Goal: Task Accomplishment & Management: Use online tool/utility

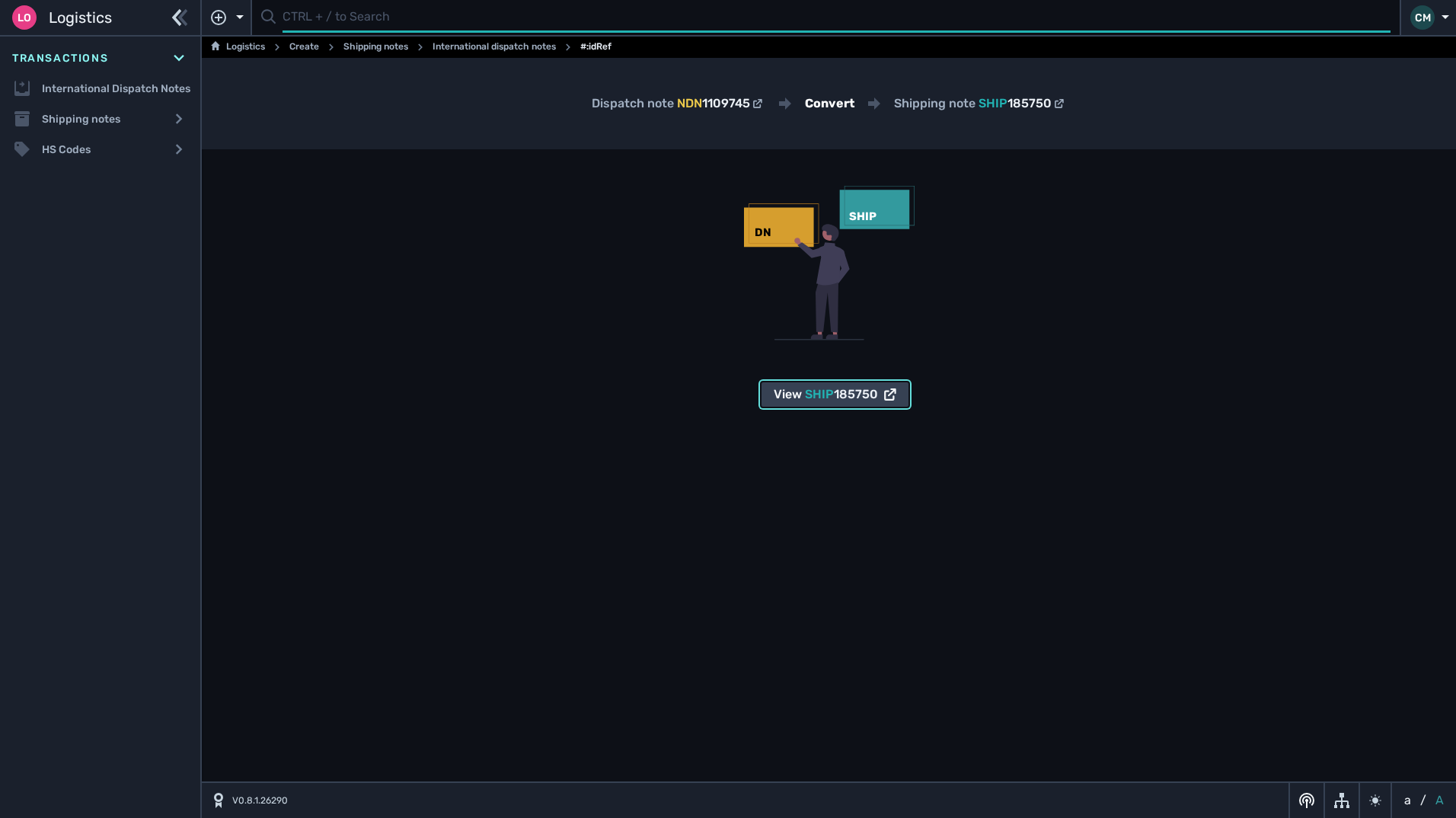
click at [384, 5] on input "text" at bounding box center [836, 18] width 1108 height 30
type input "1109745"
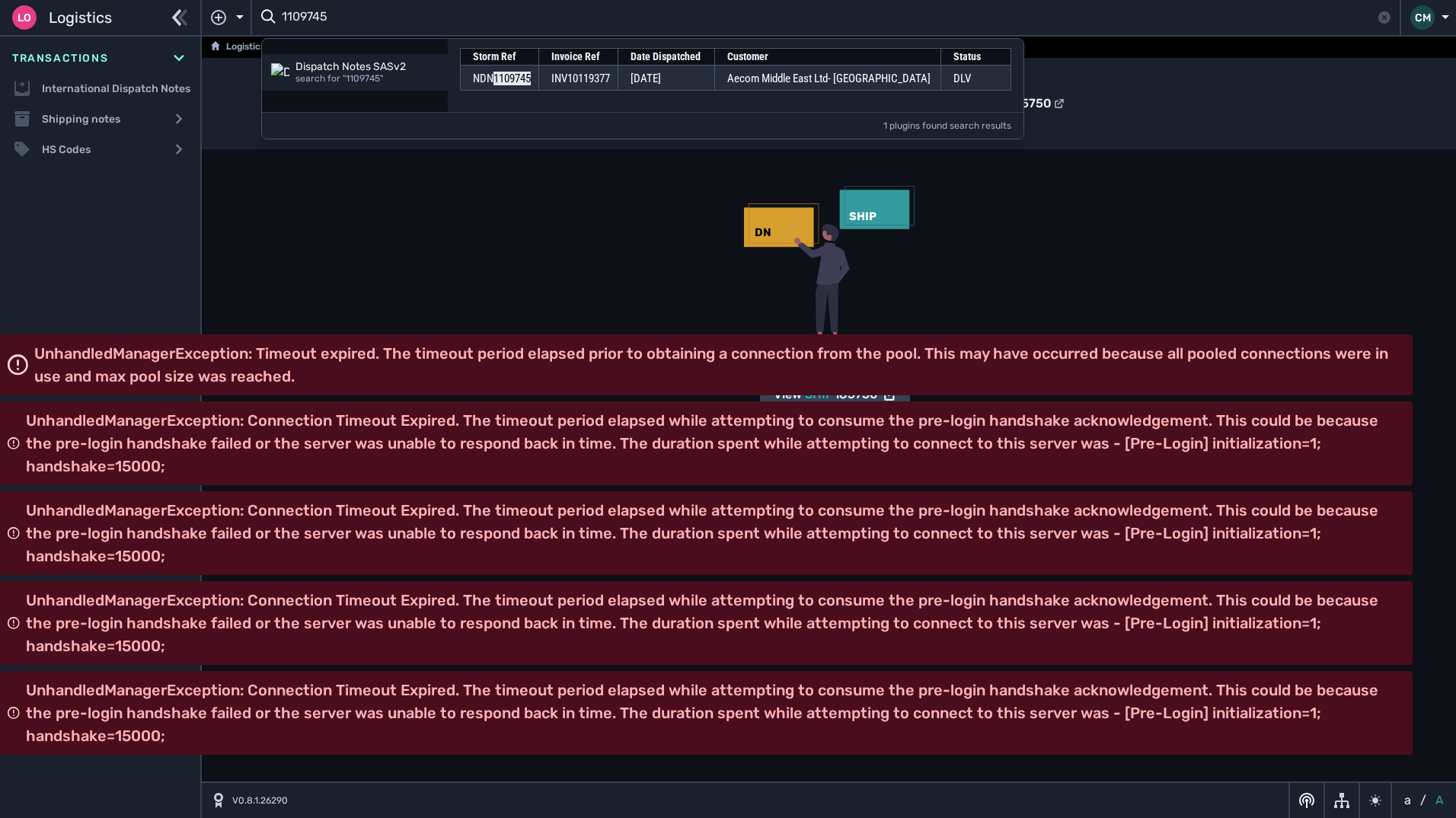
click at [83, 18] on span "Logistics" at bounding box center [81, 17] width 64 height 23
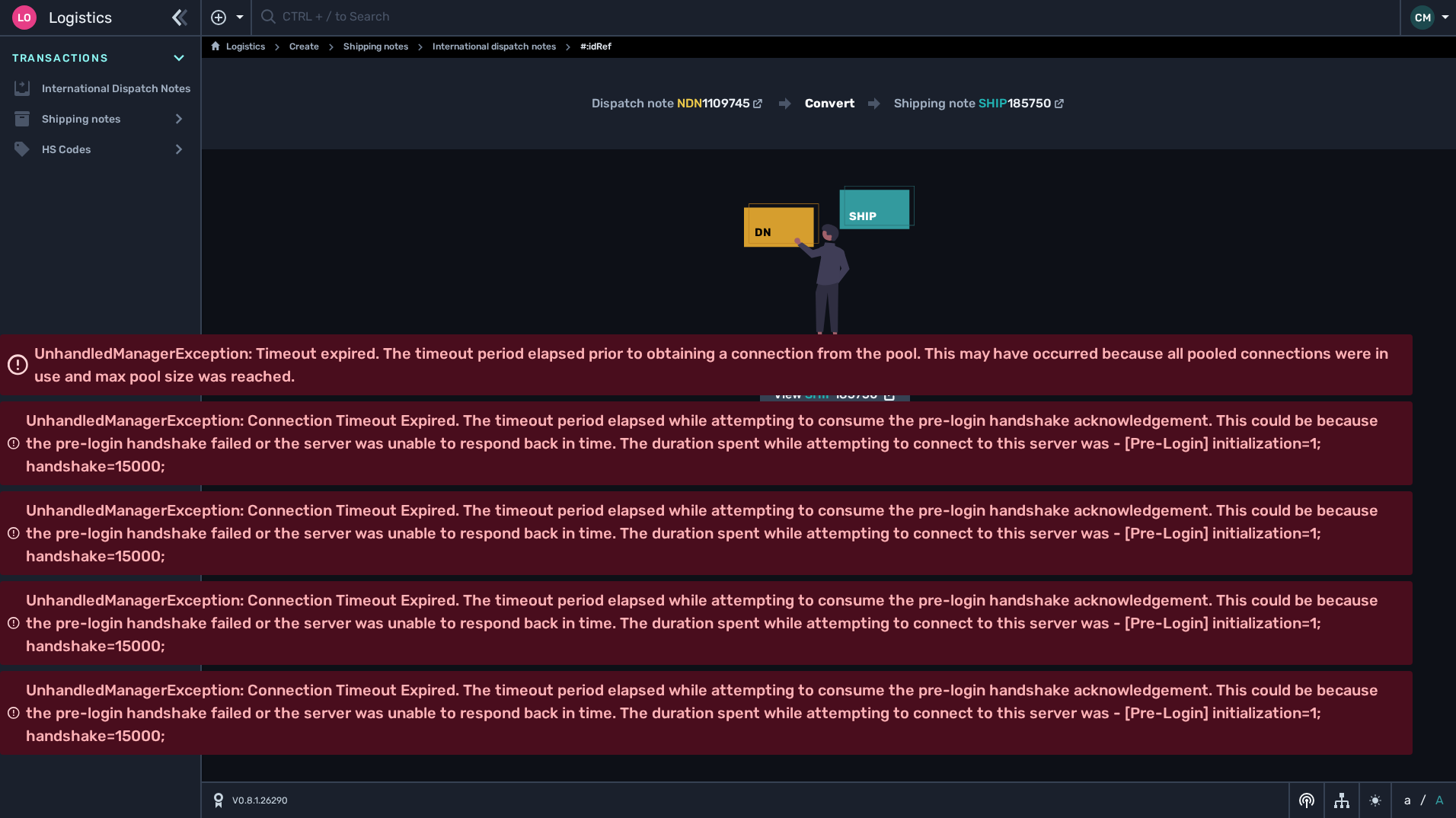
click at [83, 18] on span "Logistics" at bounding box center [81, 17] width 64 height 23
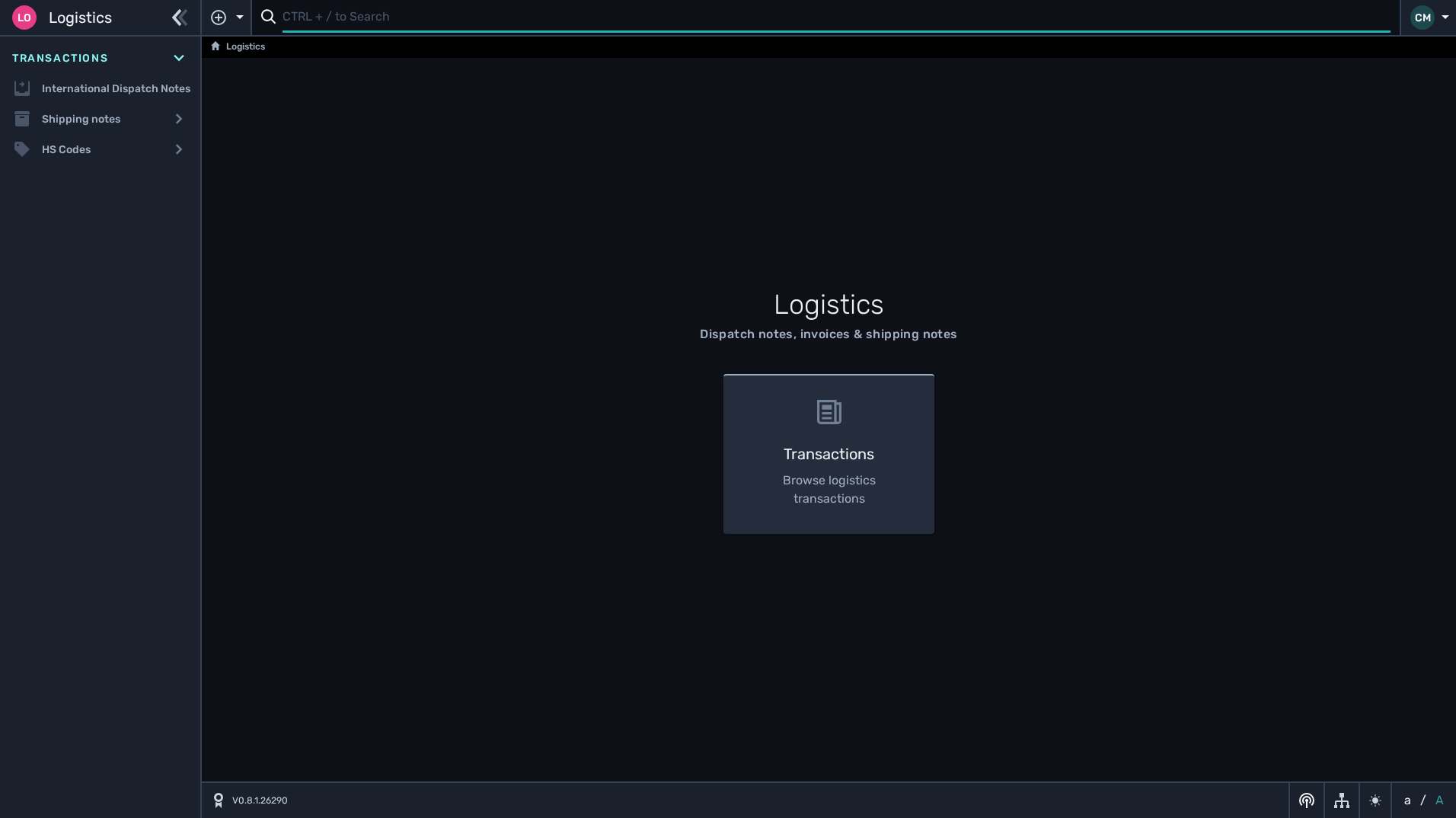
click at [365, 15] on input "text" at bounding box center [836, 18] width 1108 height 30
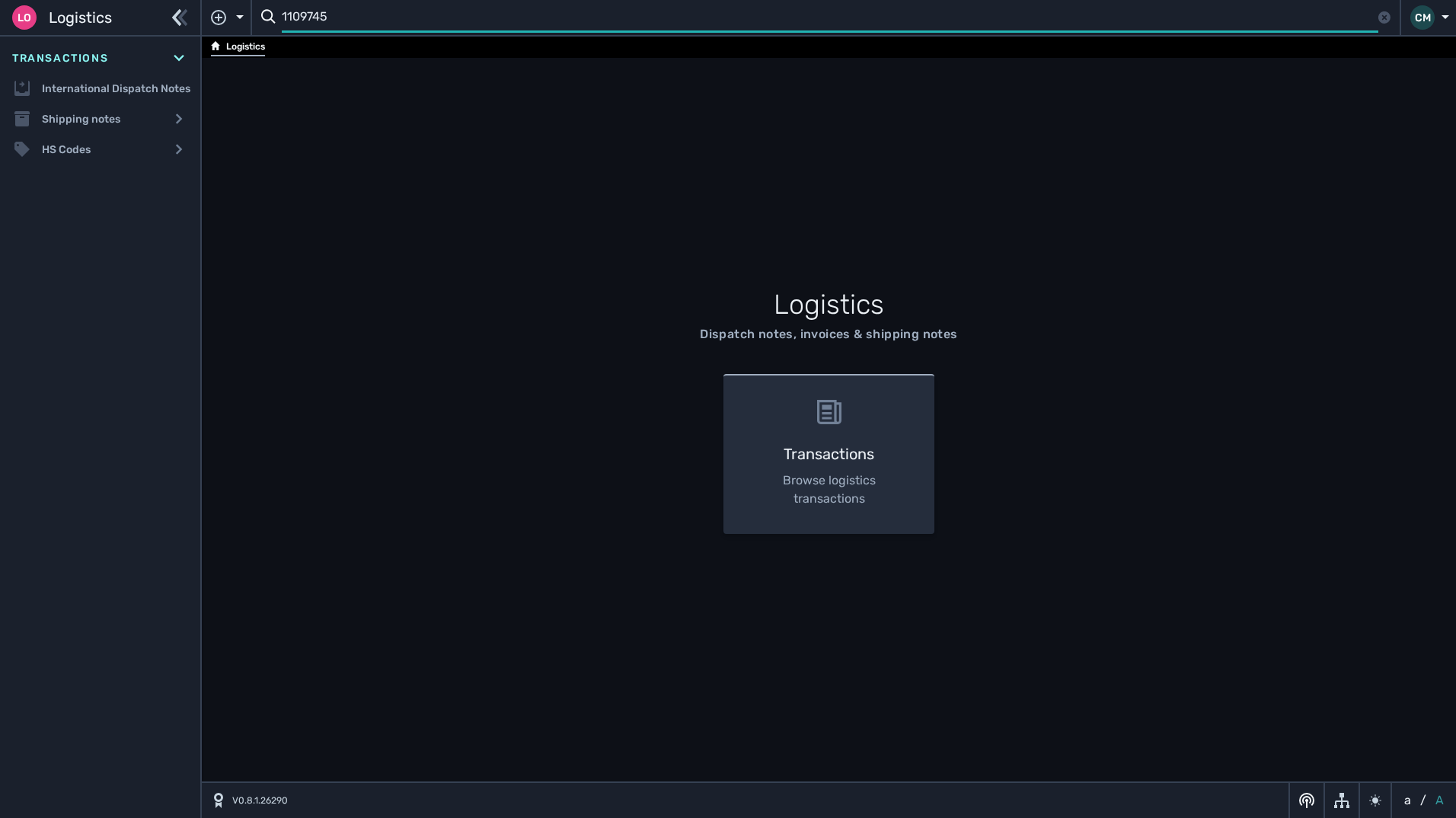
type input "1109745"
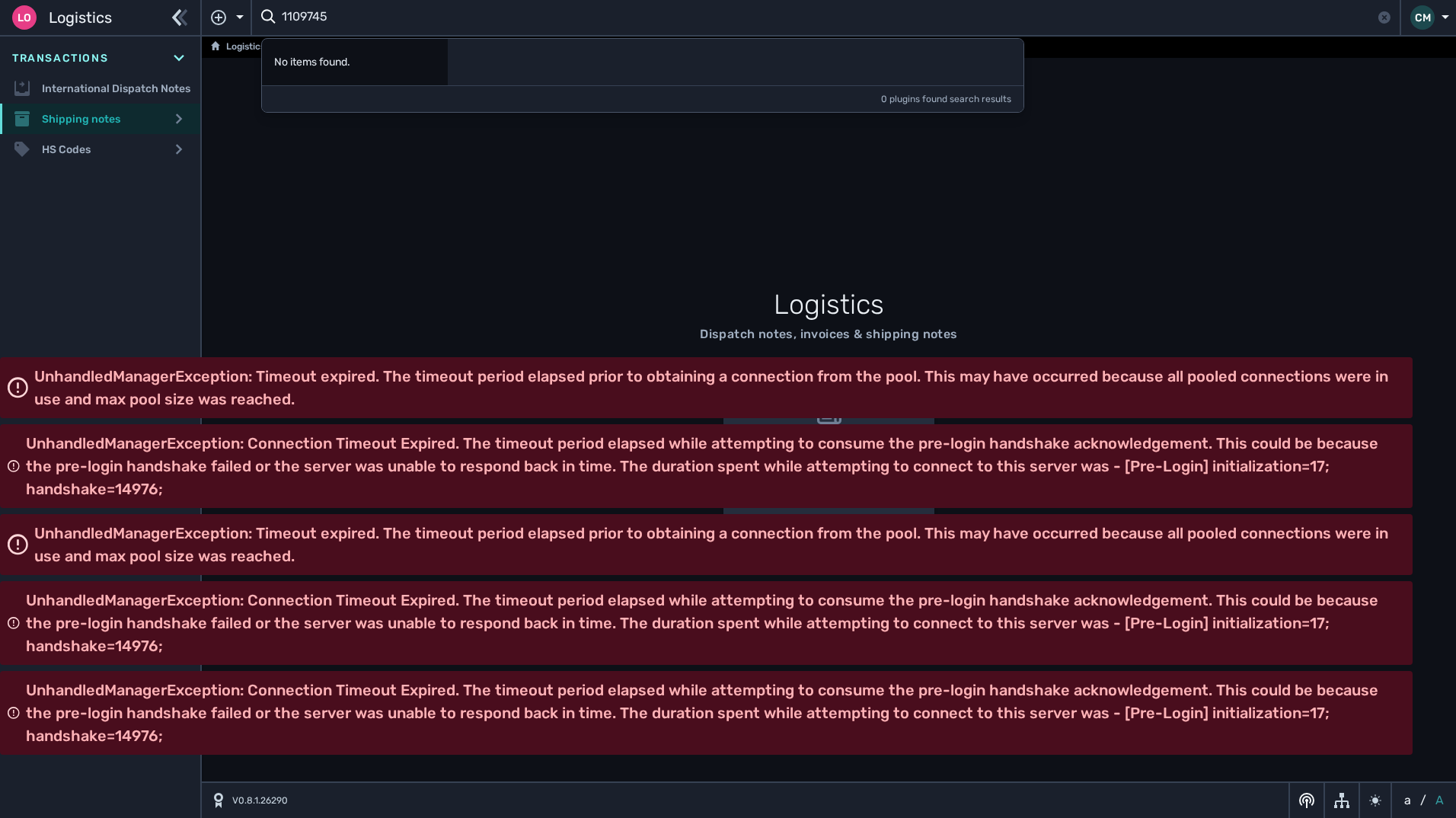
click at [105, 130] on div "Shipping notes" at bounding box center [100, 118] width 200 height 31
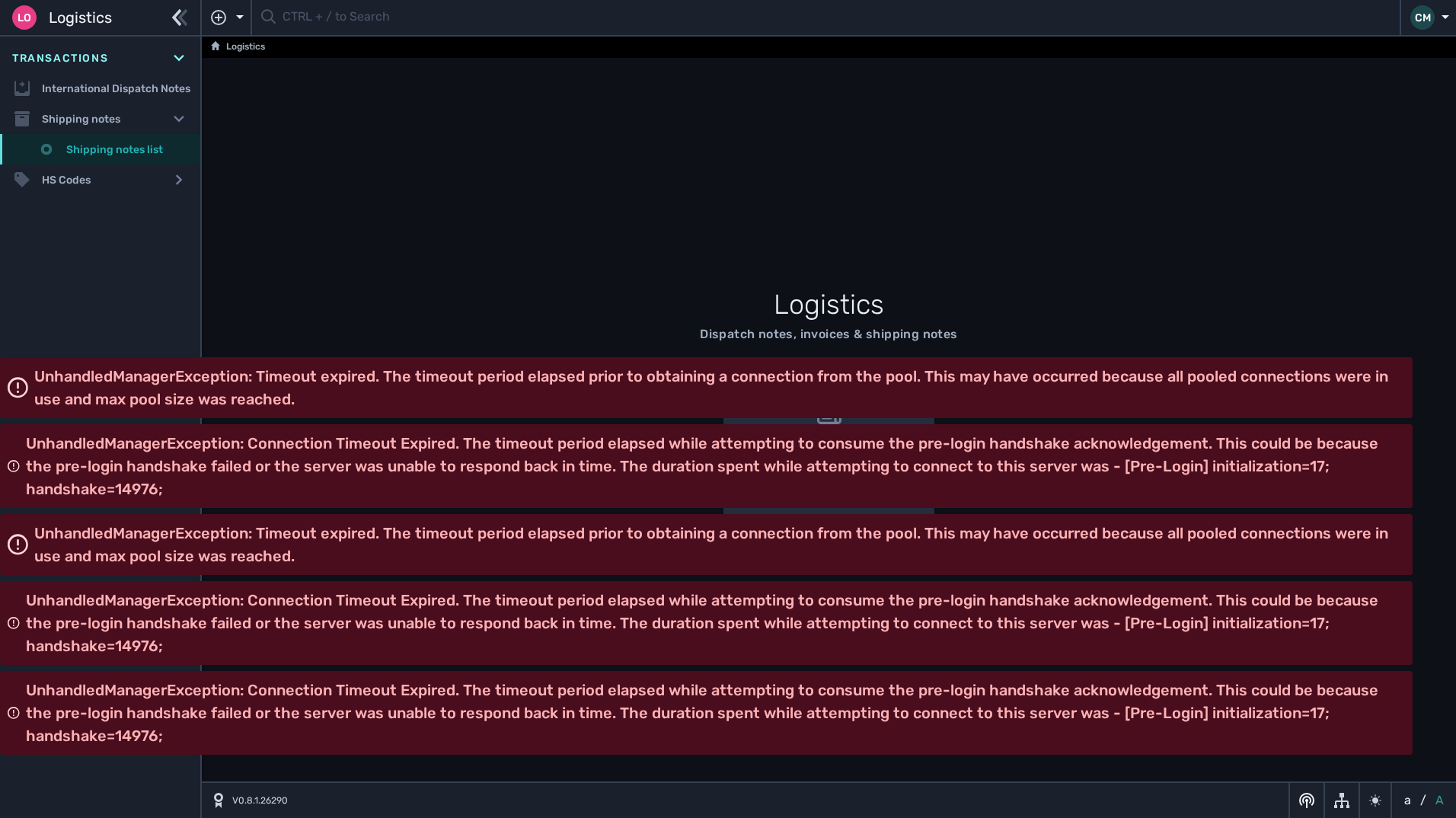
click at [124, 141] on link "Shipping notes list" at bounding box center [100, 149] width 200 height 31
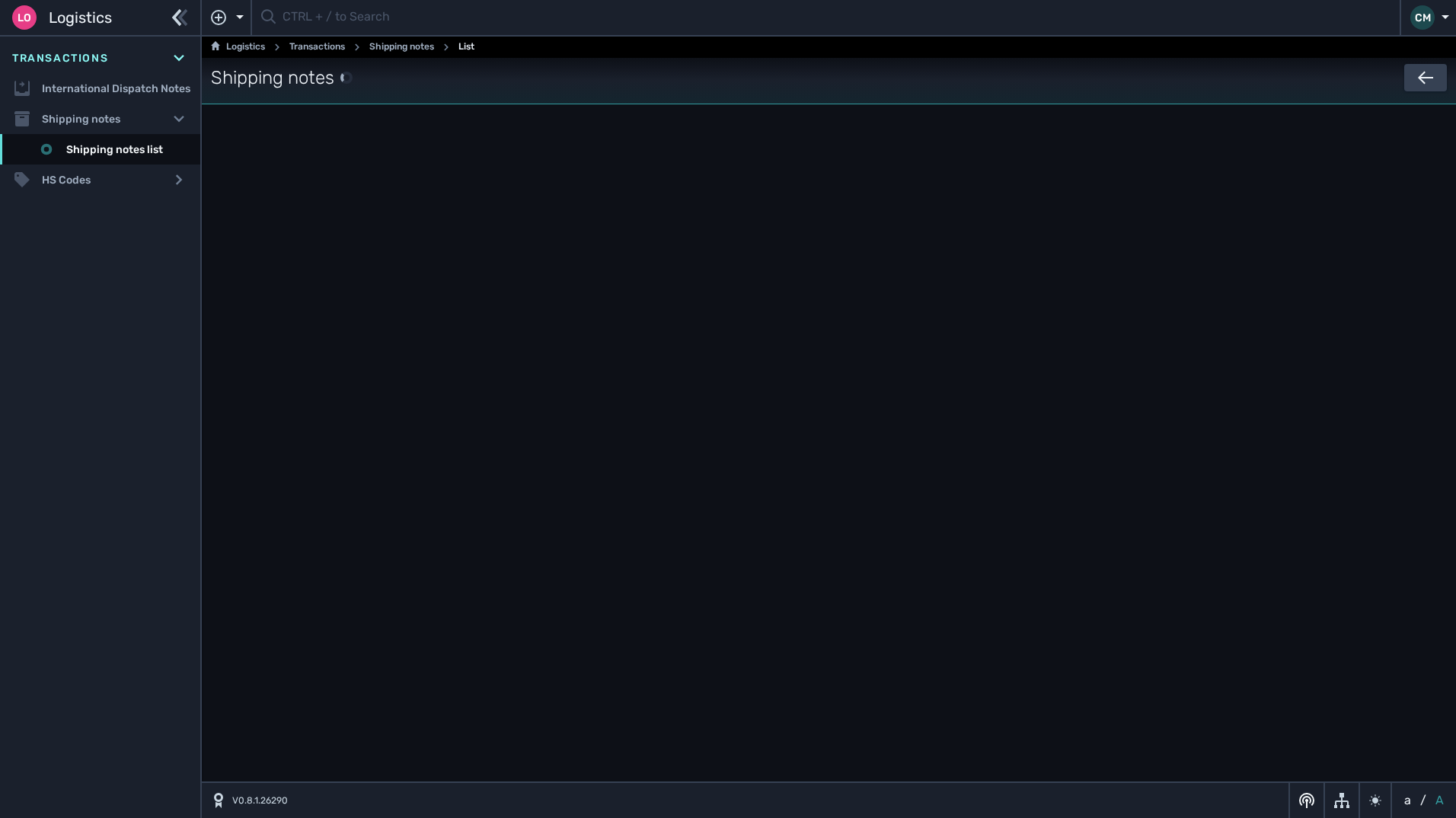
click at [100, 149] on link "Shipping notes list" at bounding box center [100, 149] width 200 height 31
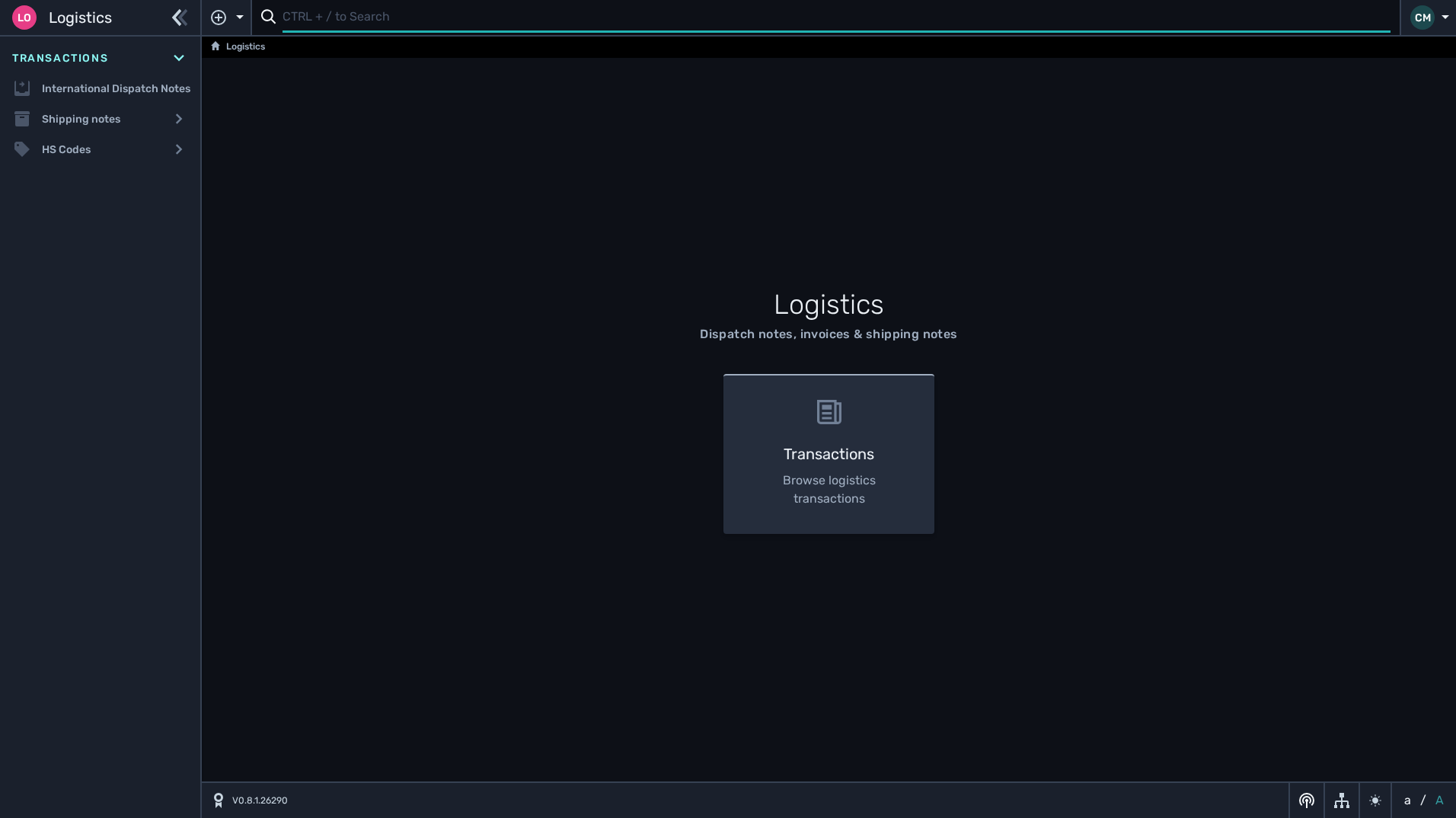
click at [306, 21] on input "text" at bounding box center [836, 18] width 1108 height 30
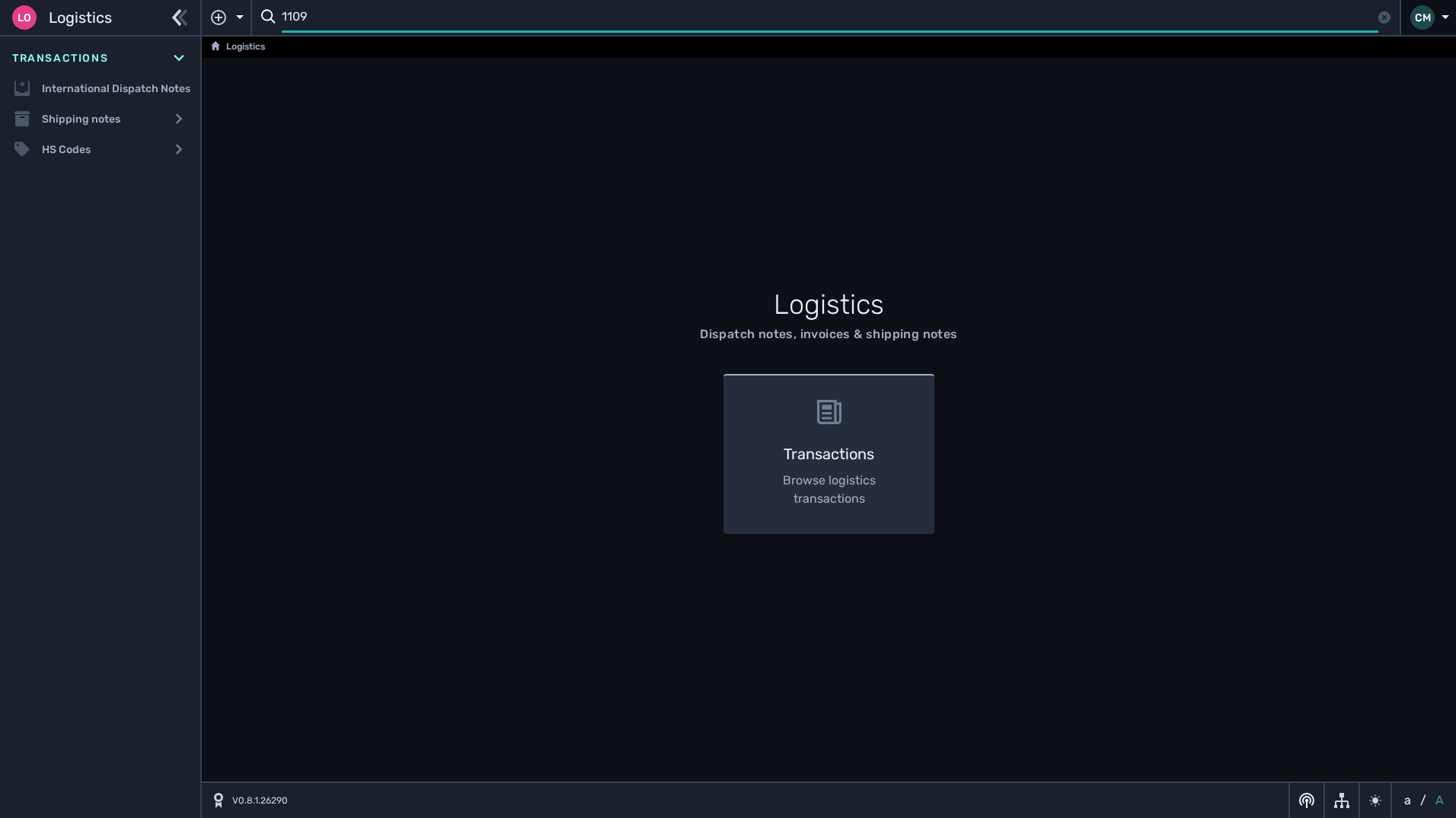
type input "1109"
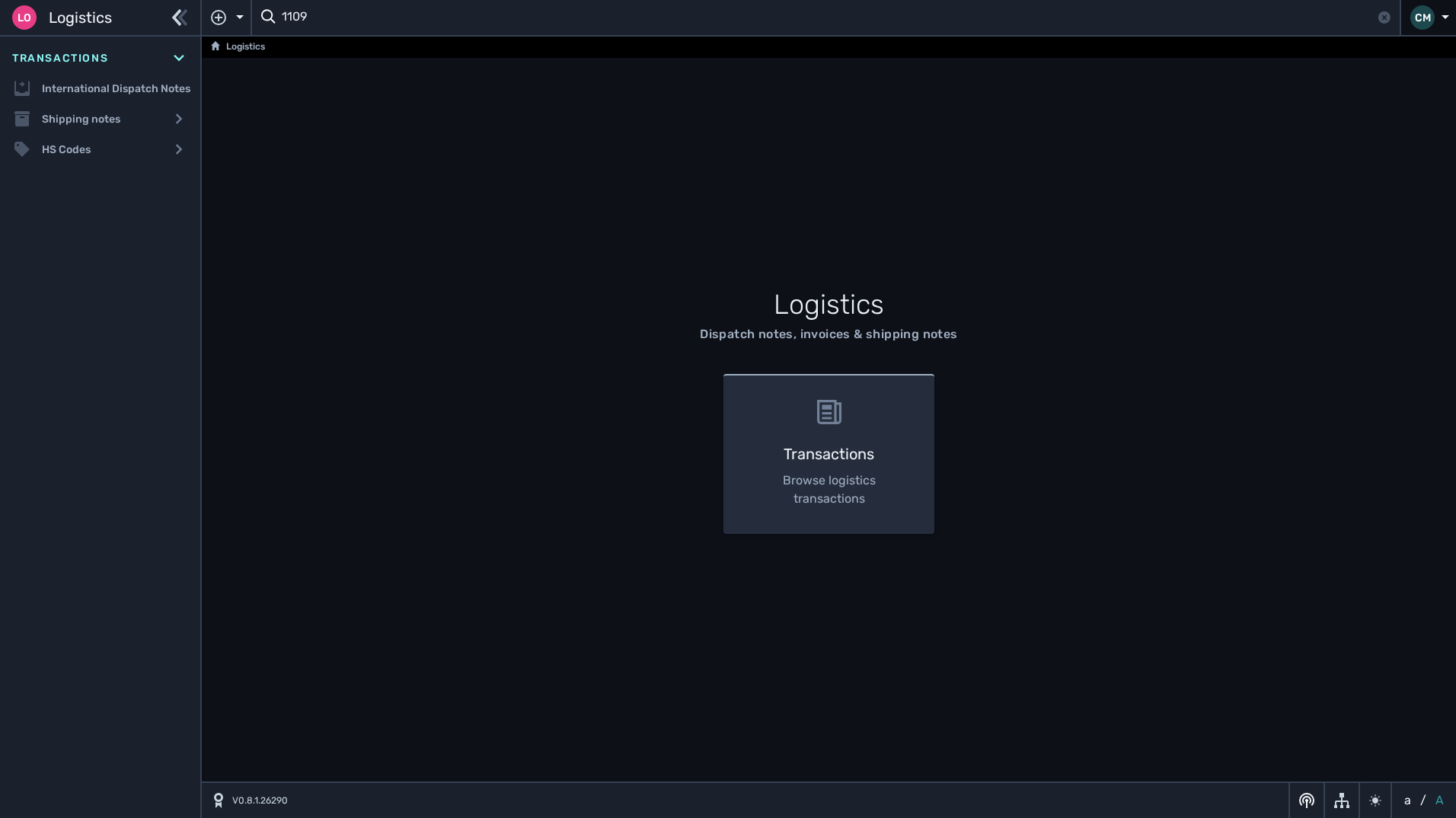
click at [1429, 16] on div "CM" at bounding box center [1422, 17] width 24 height 24
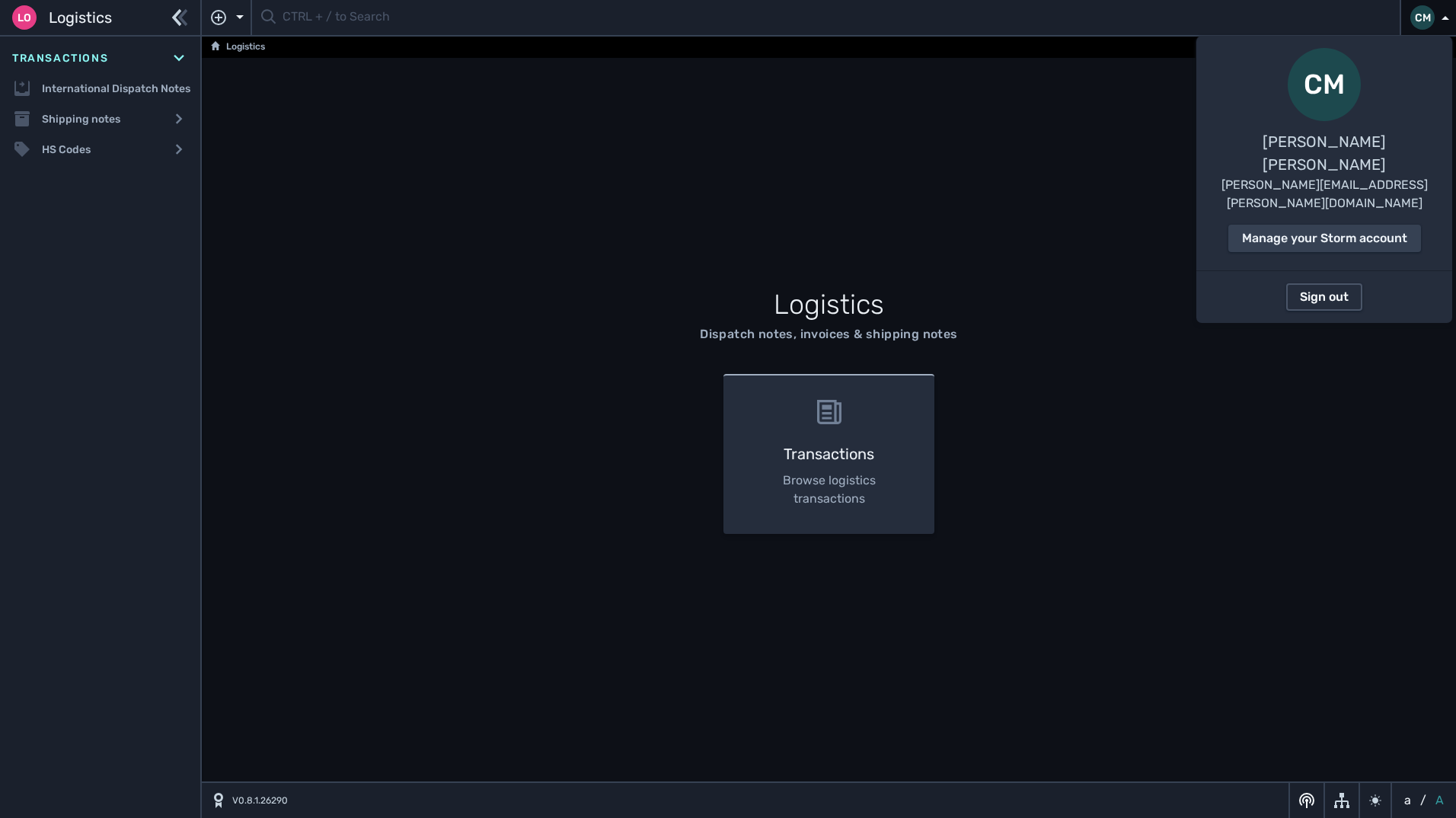
click at [1335, 288] on div "Sign out" at bounding box center [1324, 297] width 49 height 18
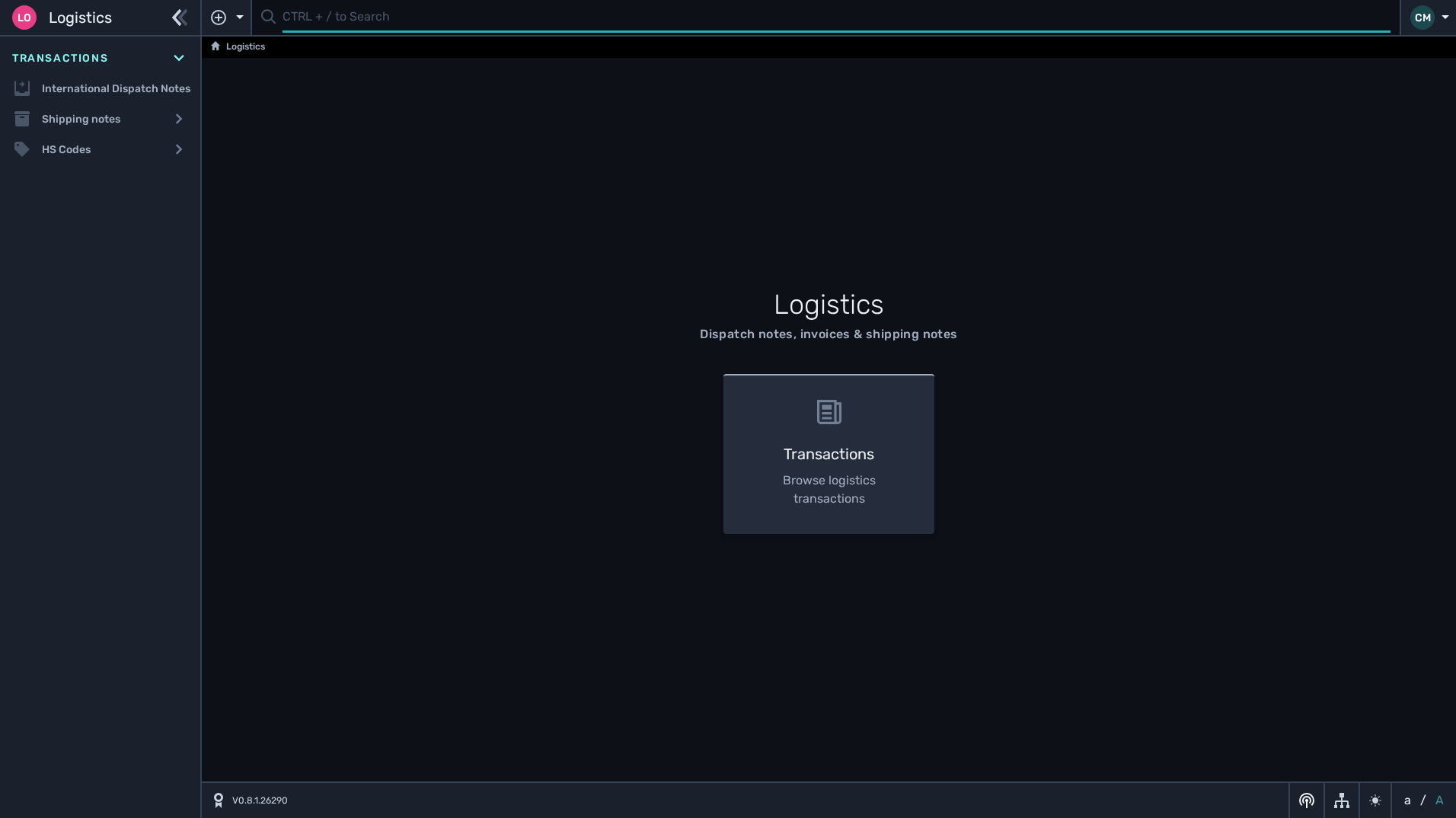
click at [498, 24] on input "text" at bounding box center [836, 18] width 1108 height 30
paste input "1109745"
type input "1109745"
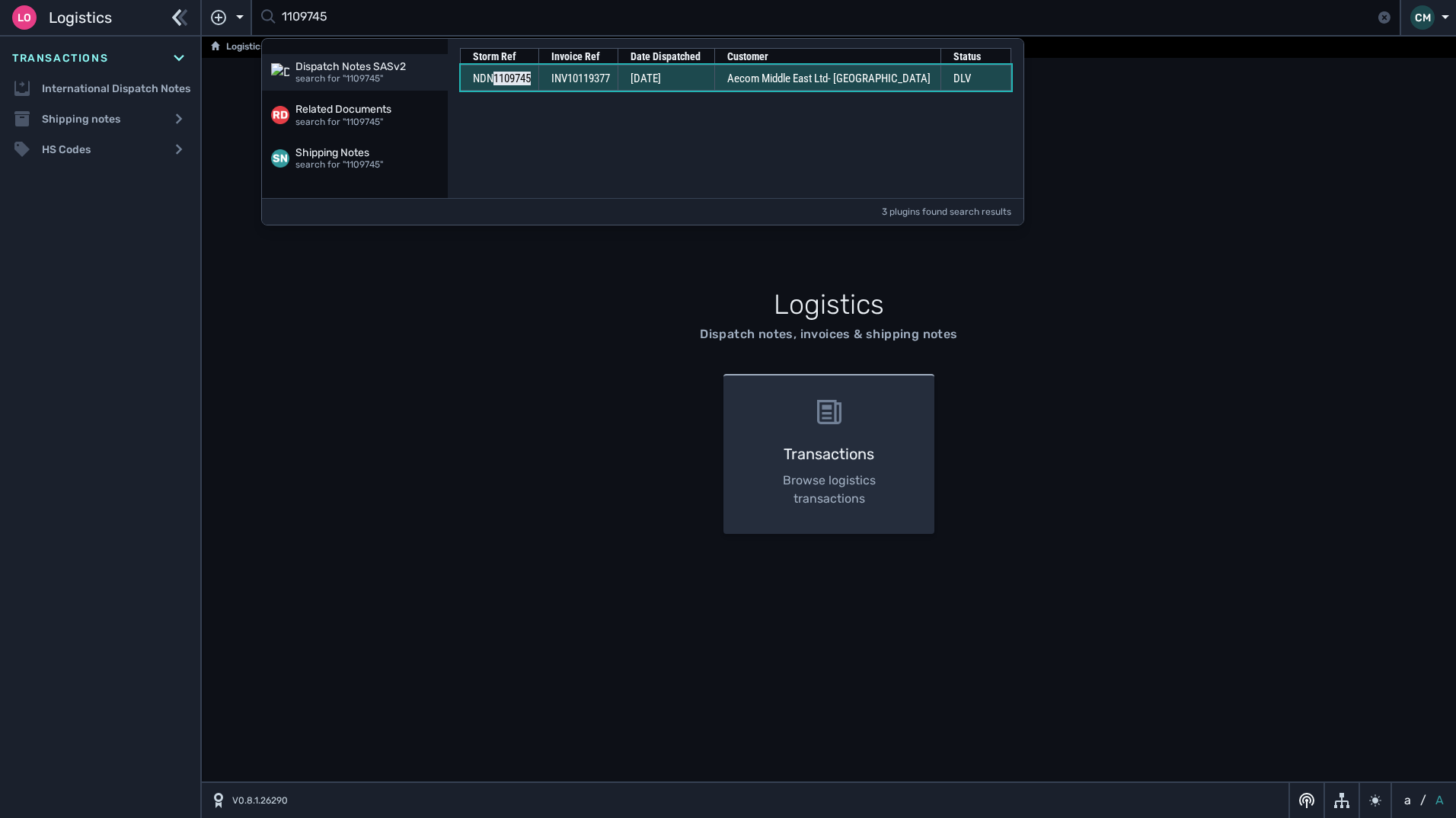
click at [607, 81] on span "INV10119377" at bounding box center [580, 79] width 59 height 14
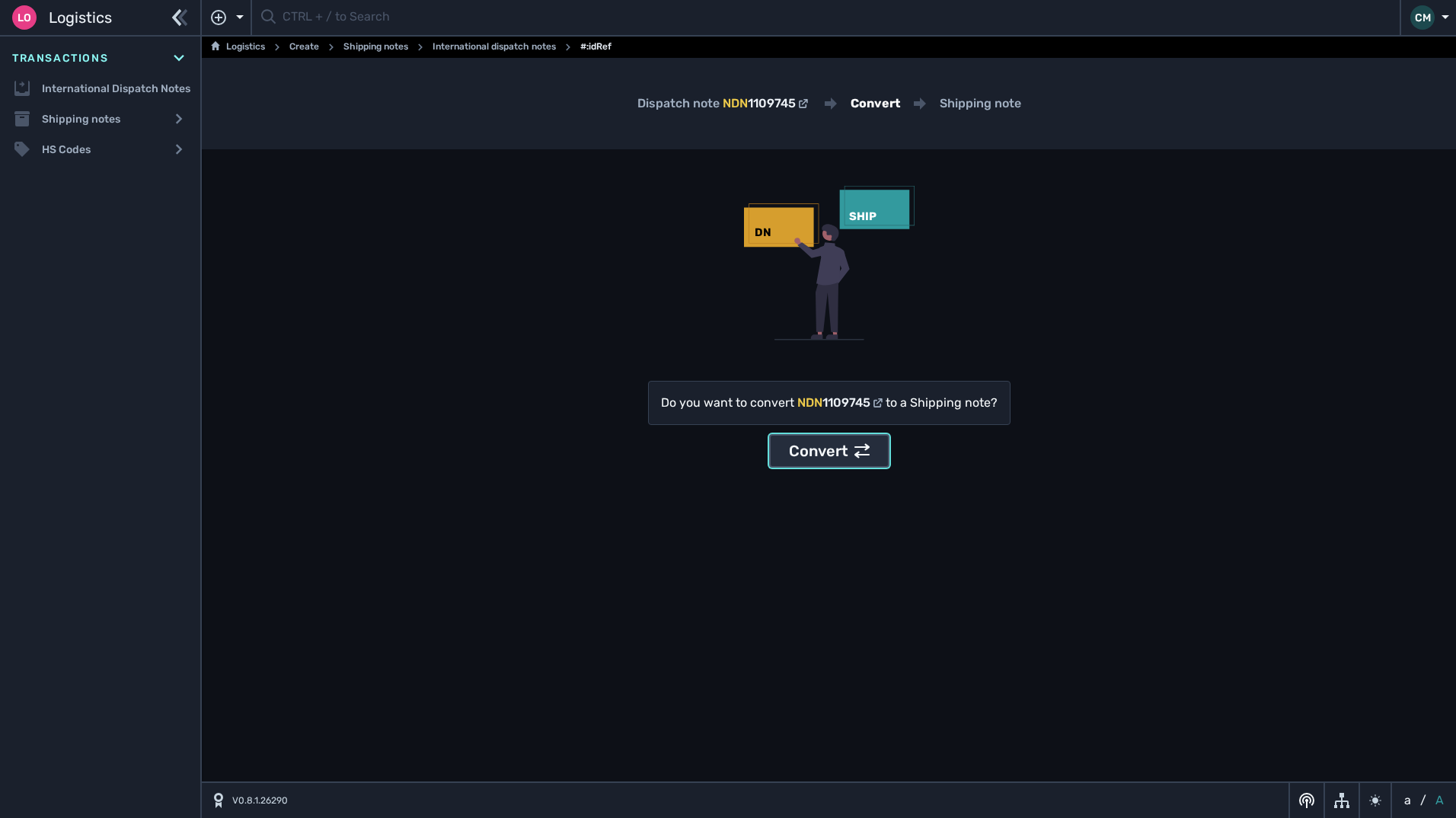
click at [807, 453] on div "Convert" at bounding box center [829, 451] width 81 height 23
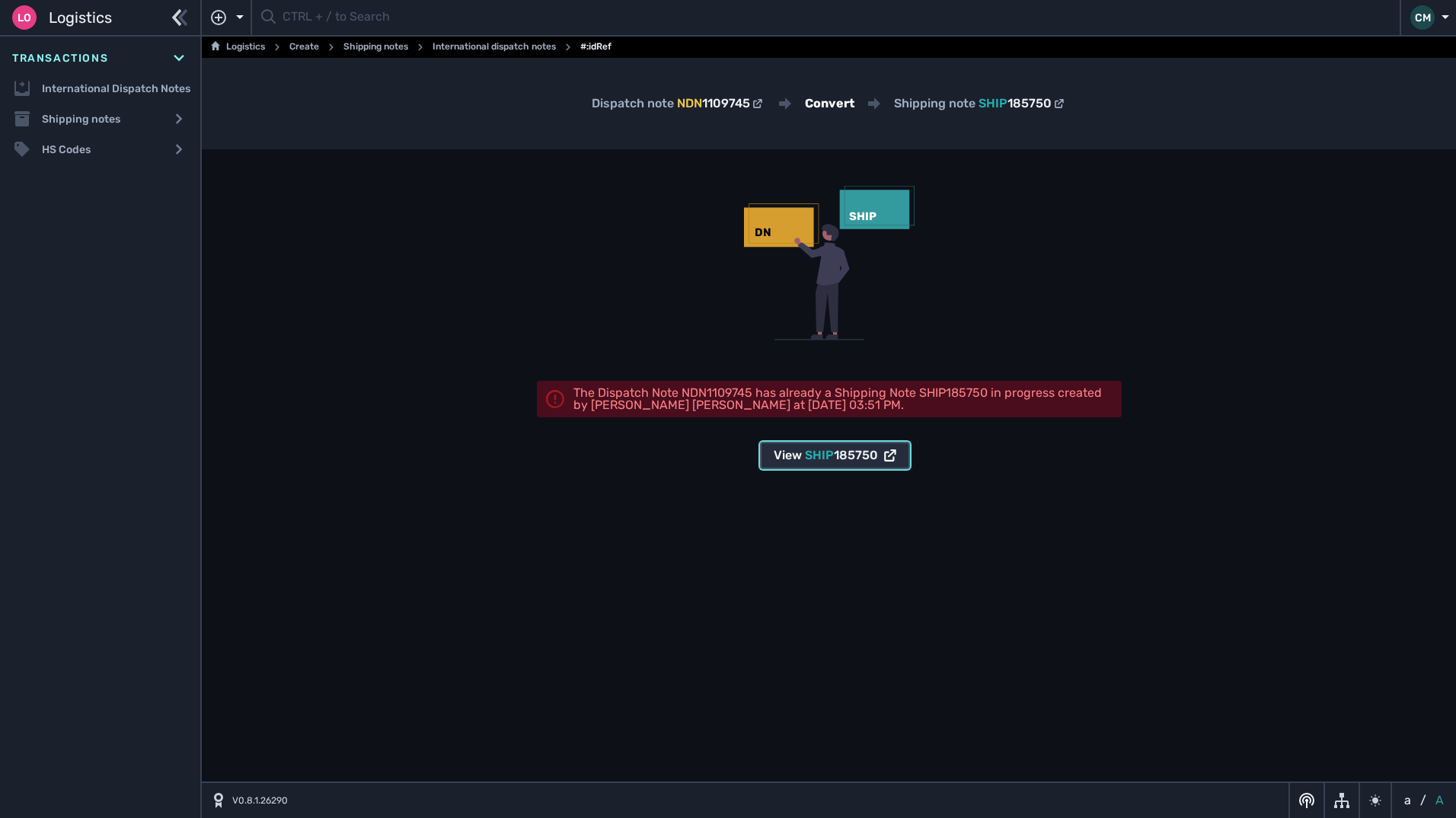
click at [822, 450] on span "SHIP" at bounding box center [819, 455] width 29 height 15
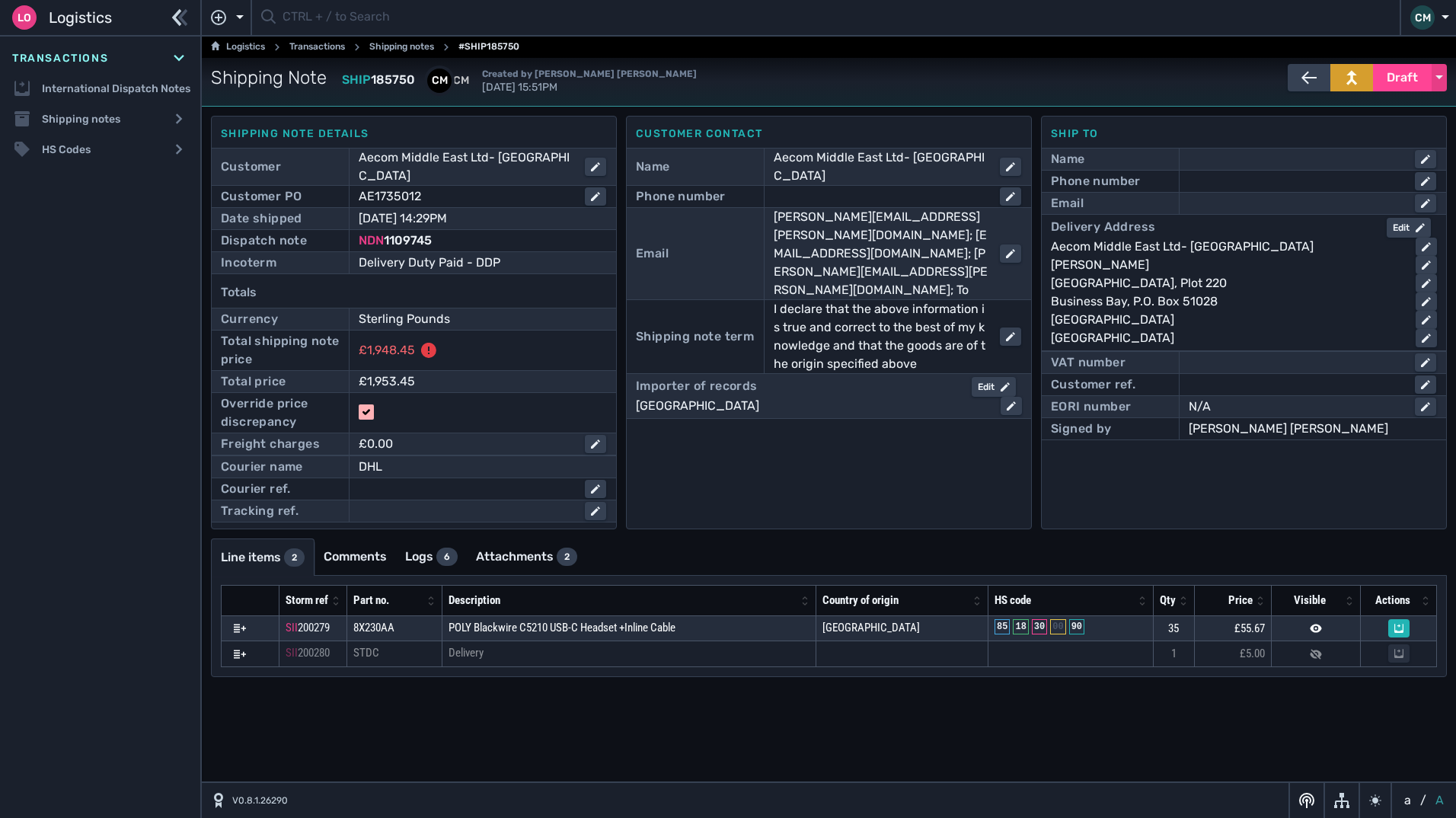
click at [402, 278] on div "Totals" at bounding box center [414, 293] width 386 height 31
click at [1242, 156] on div at bounding box center [1299, 159] width 220 height 18
click at [1209, 199] on div at bounding box center [1299, 203] width 220 height 18
paste input "[EMAIL_ADDRESS][DOMAIN_NAME]"
type input "[EMAIL_ADDRESS][DOMAIN_NAME]"
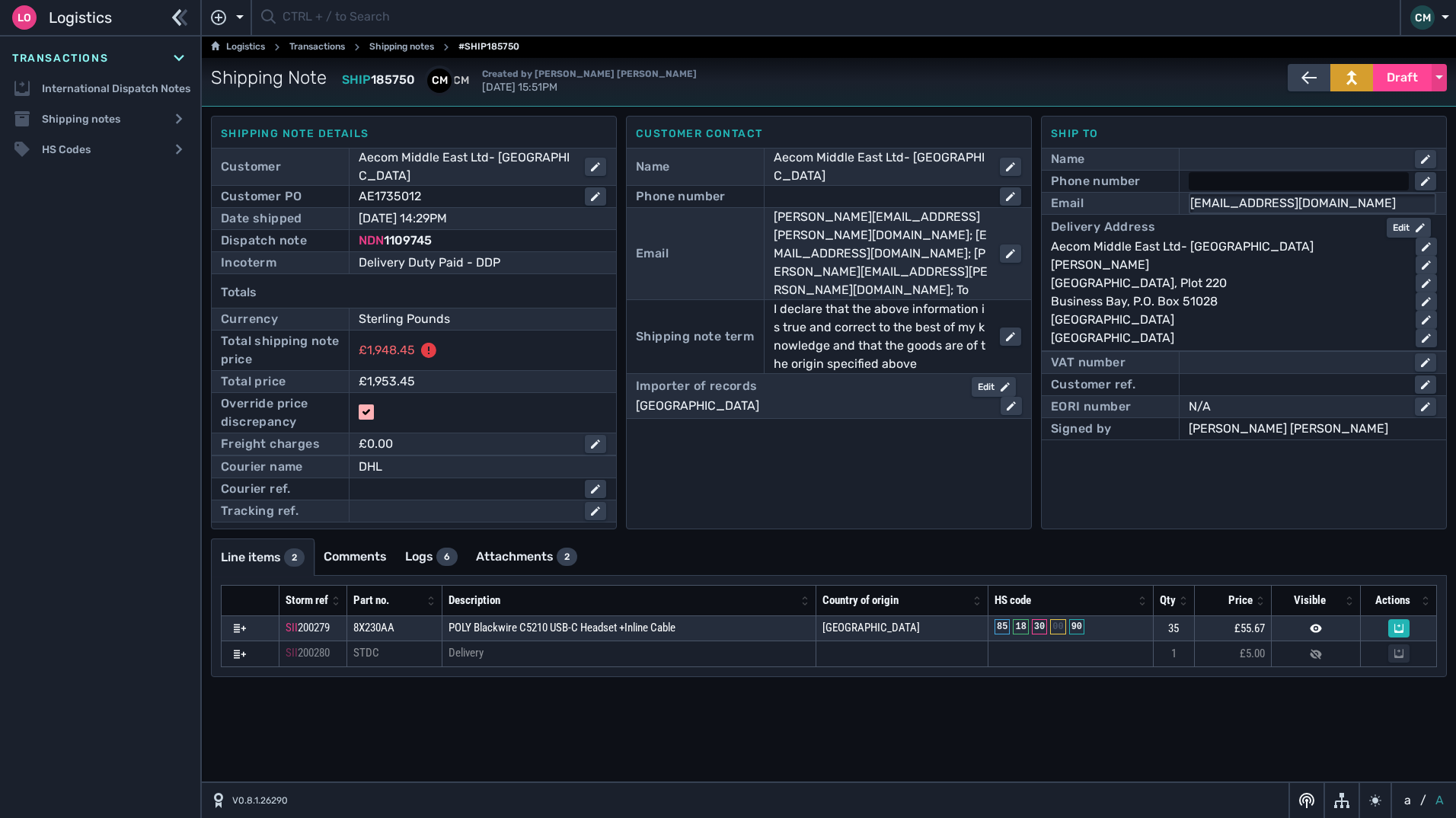
click at [1217, 182] on div at bounding box center [1299, 181] width 220 height 18
paste input "971 2 613 4000"
type input "971 2 613 4000"
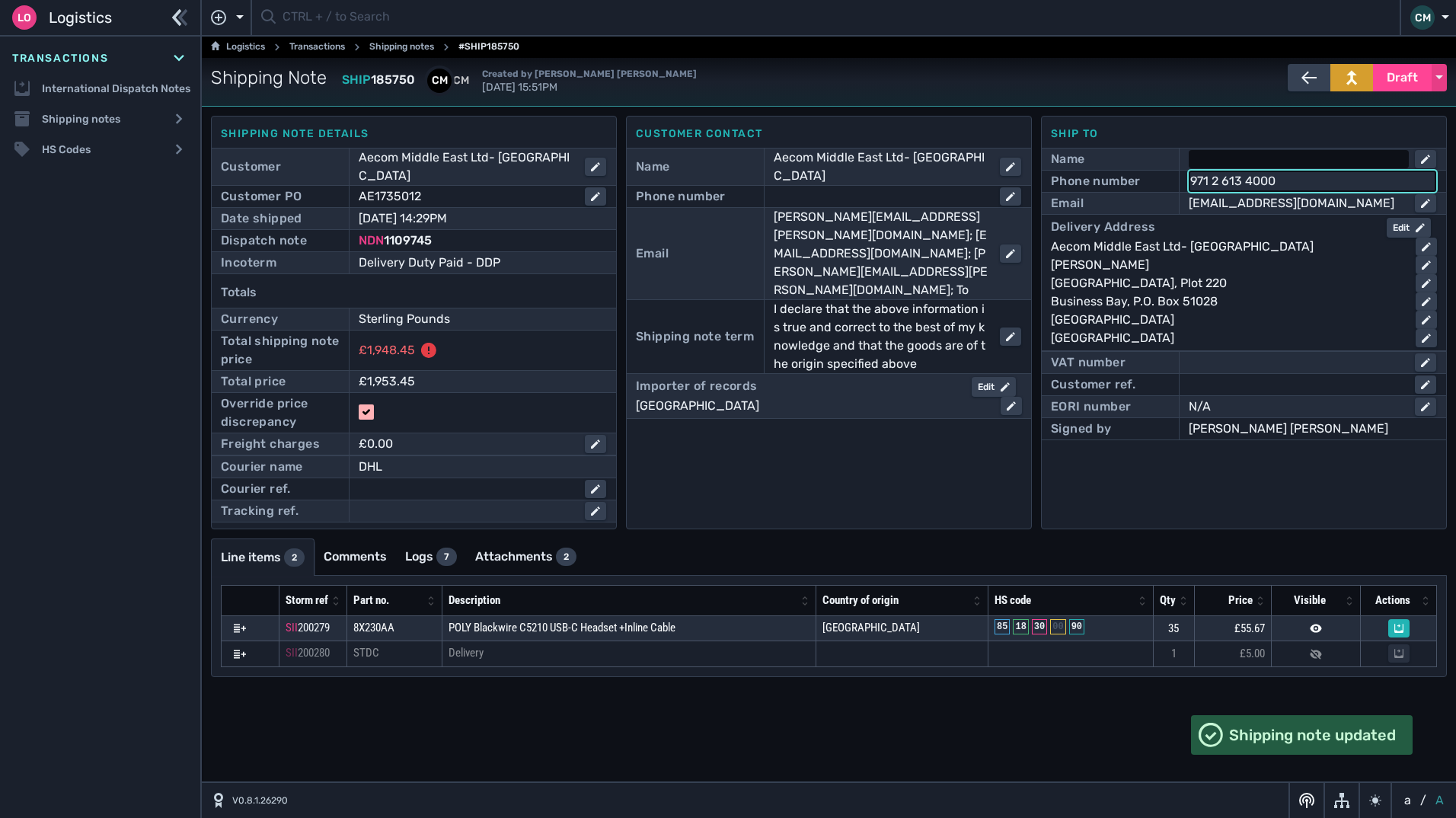
click at [1230, 157] on div at bounding box center [1299, 159] width 220 height 18
click at [1184, 265] on div "[PERSON_NAME]" at bounding box center [1227, 265] width 352 height 18
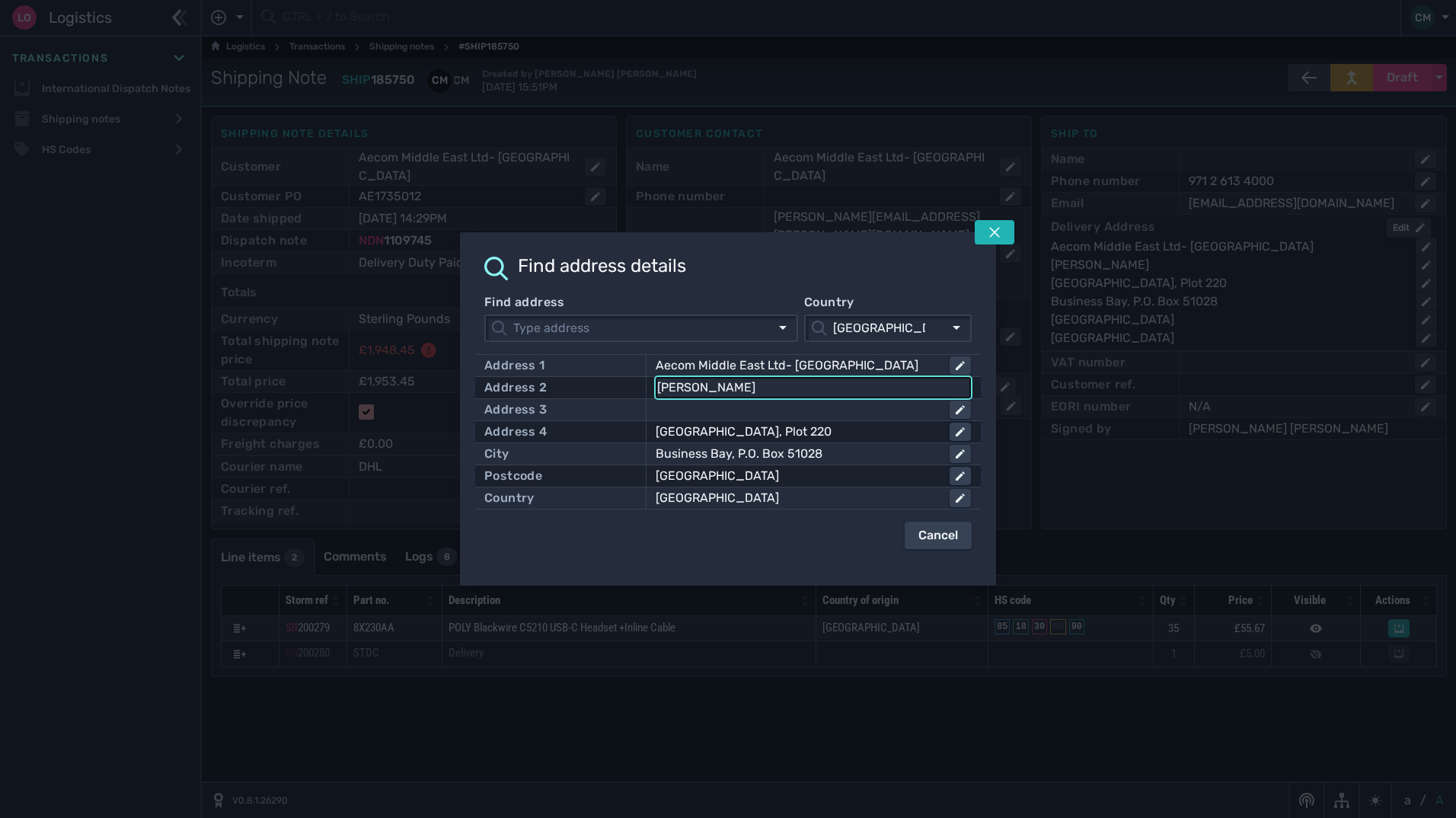
drag, startPoint x: 806, startPoint y: 389, endPoint x: 443, endPoint y: 384, distance: 363.0
click at [443, 384] on div "Find address details Find address Country [GEOGRAPHIC_DATA] [GEOGRAPHIC_DATA] A…" at bounding box center [728, 409] width 1456 height 818
click at [732, 381] on input "[PERSON_NAME]" at bounding box center [813, 387] width 312 height 18
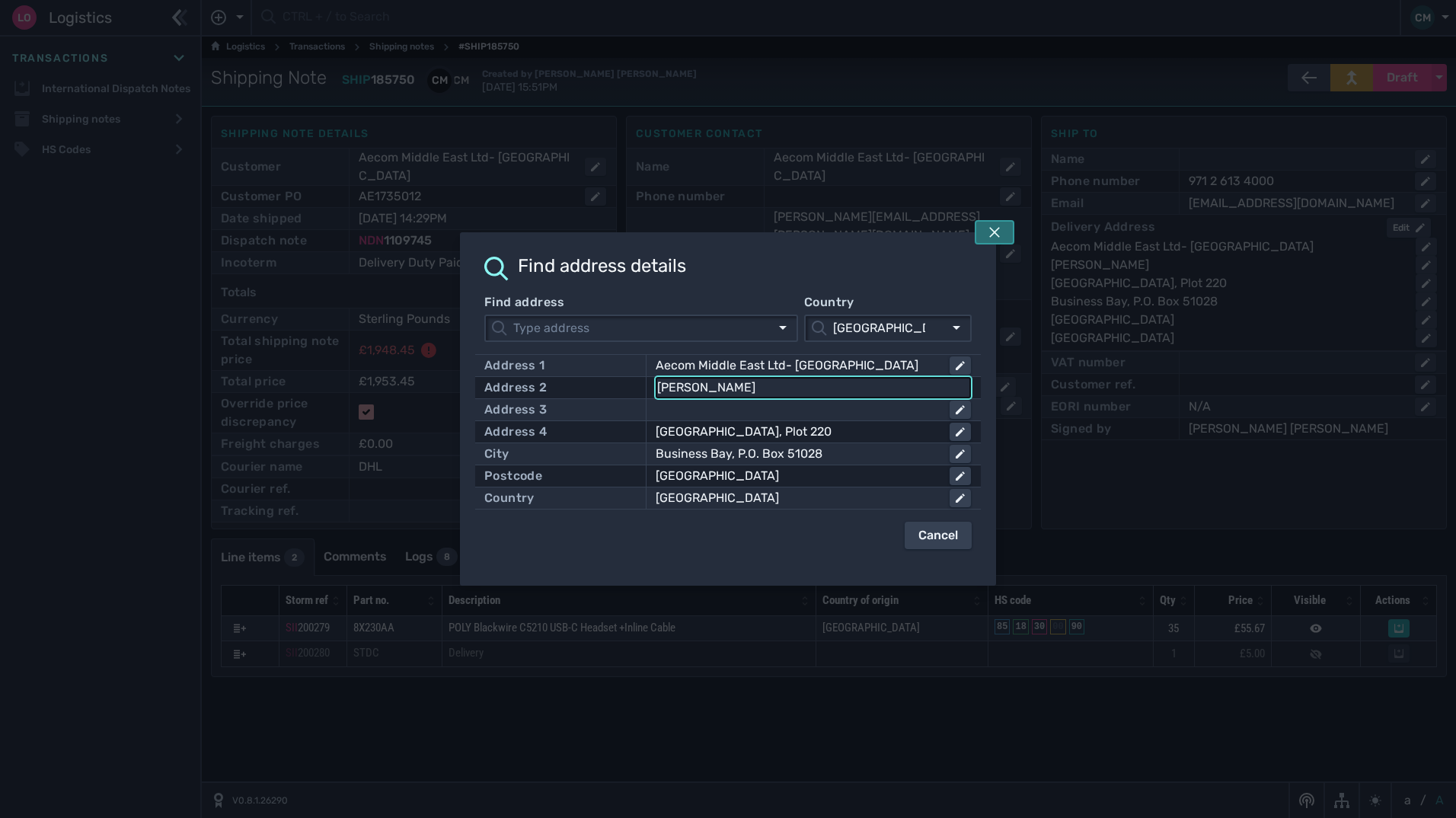
click at [987, 235] on button at bounding box center [994, 232] width 40 height 24
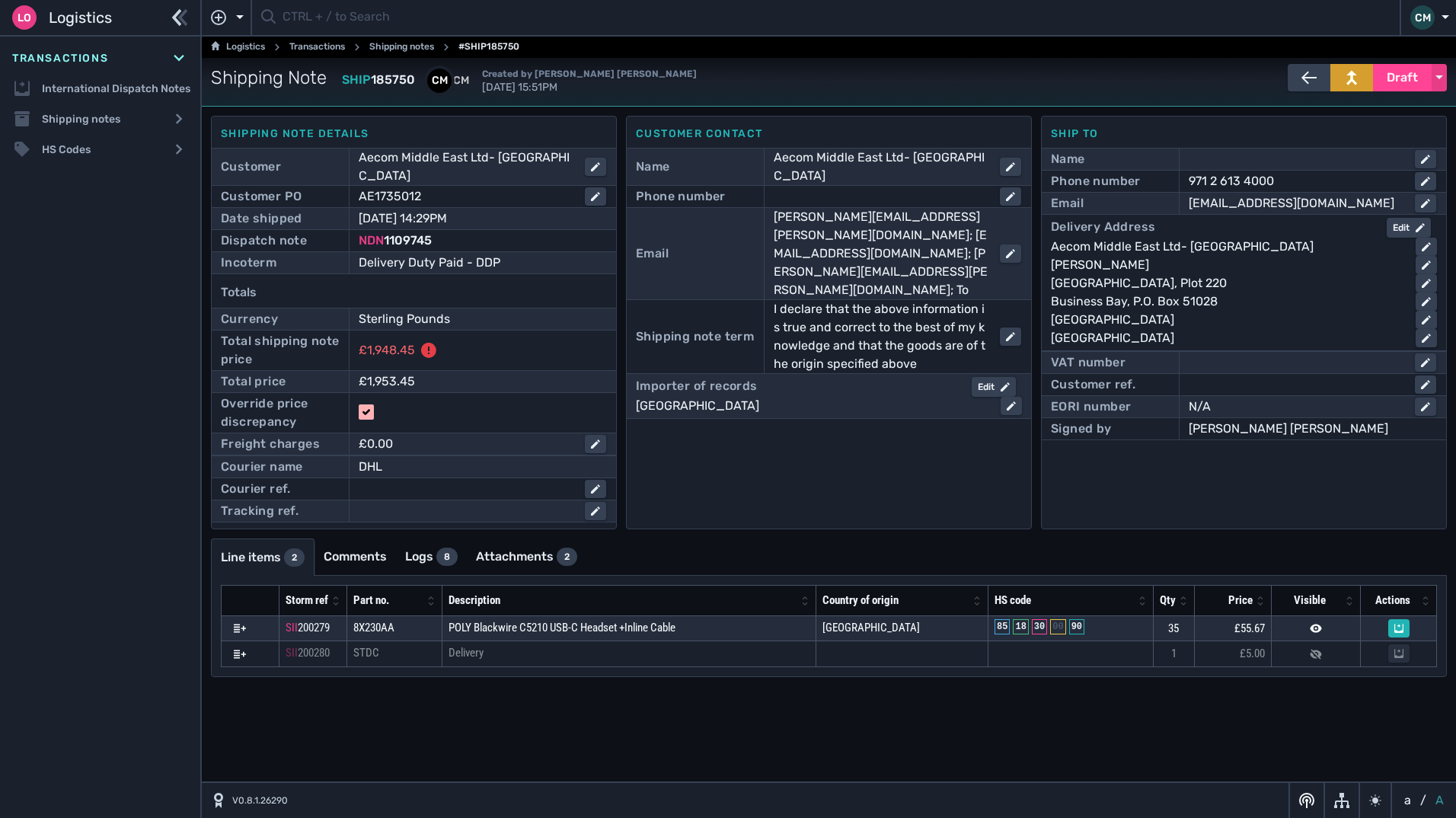
click at [1257, 151] on div at bounding box center [1299, 159] width 220 height 18
paste input "[PERSON_NAME]"
type input "[PERSON_NAME]"
click button "submit" at bounding box center [0, 0] width 0 height 0
click at [1349, 159] on div "[PERSON_NAME]" at bounding box center [1296, 159] width 214 height 18
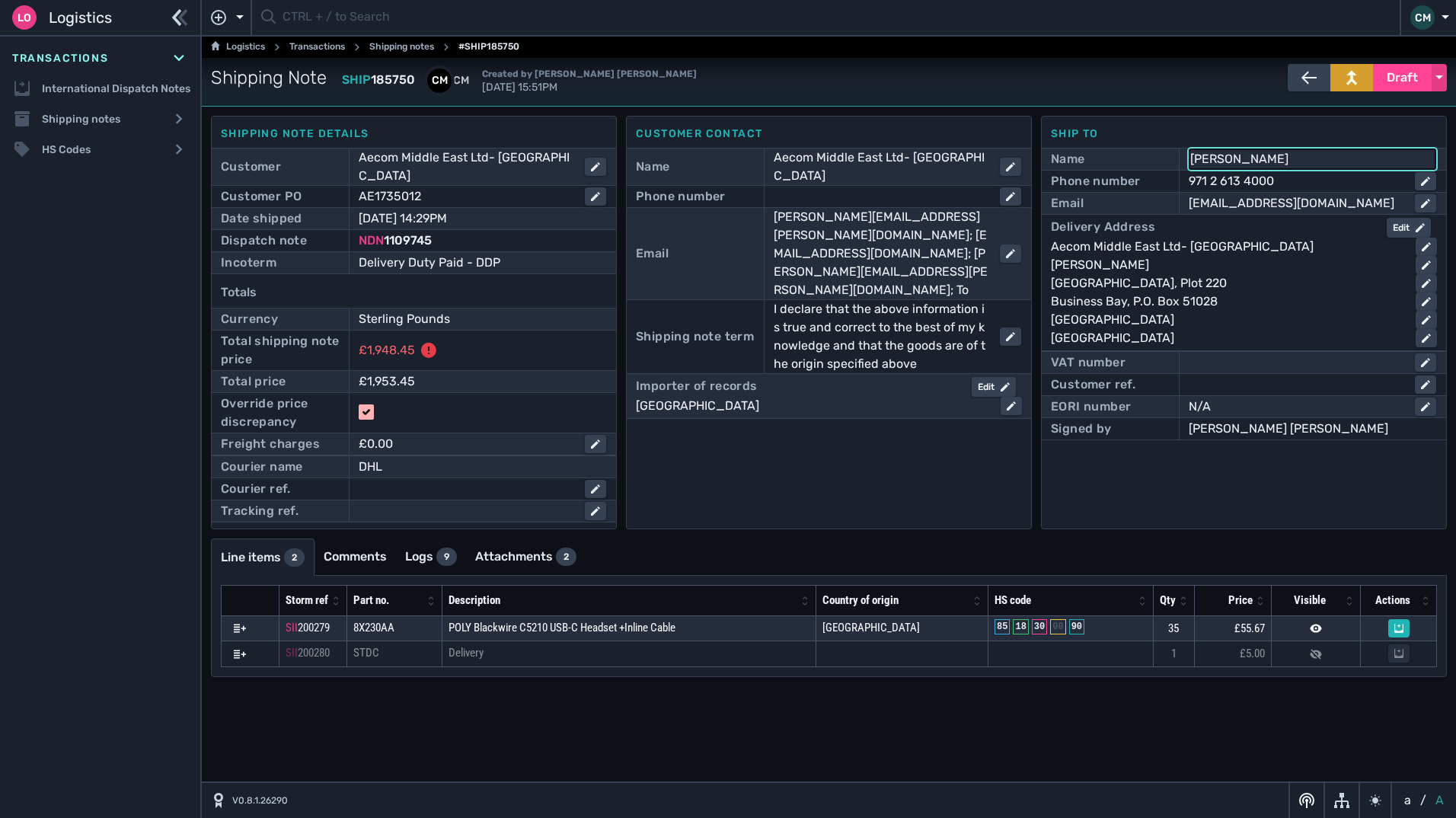
click at [1349, 159] on input "[PERSON_NAME]" at bounding box center [1313, 159] width 245 height 18
click at [1252, 245] on div "Aecom Middle East Ltd- [GEOGRAPHIC_DATA]" at bounding box center [1227, 247] width 352 height 18
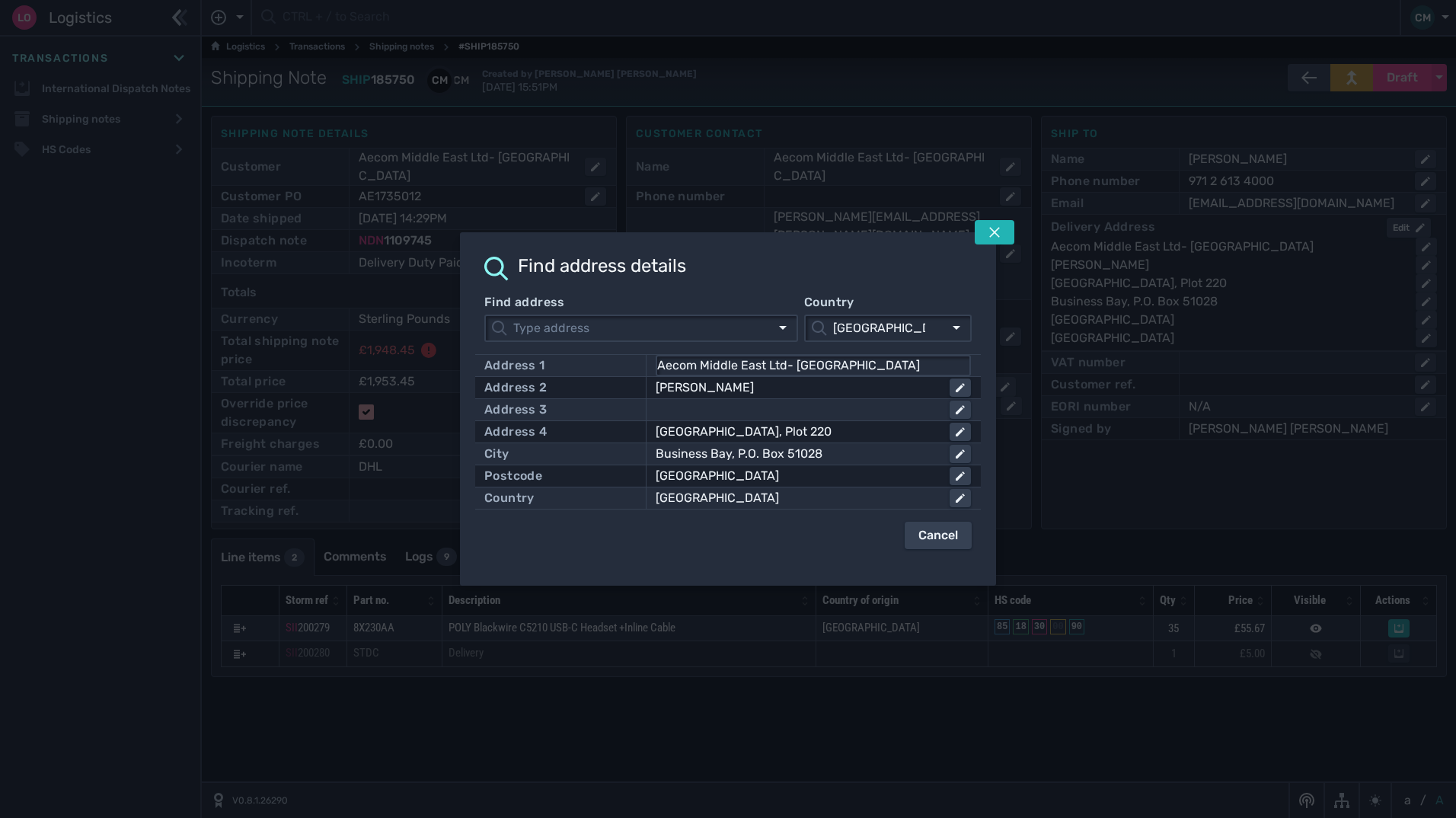
click at [1252, 245] on div at bounding box center [728, 409] width 1456 height 818
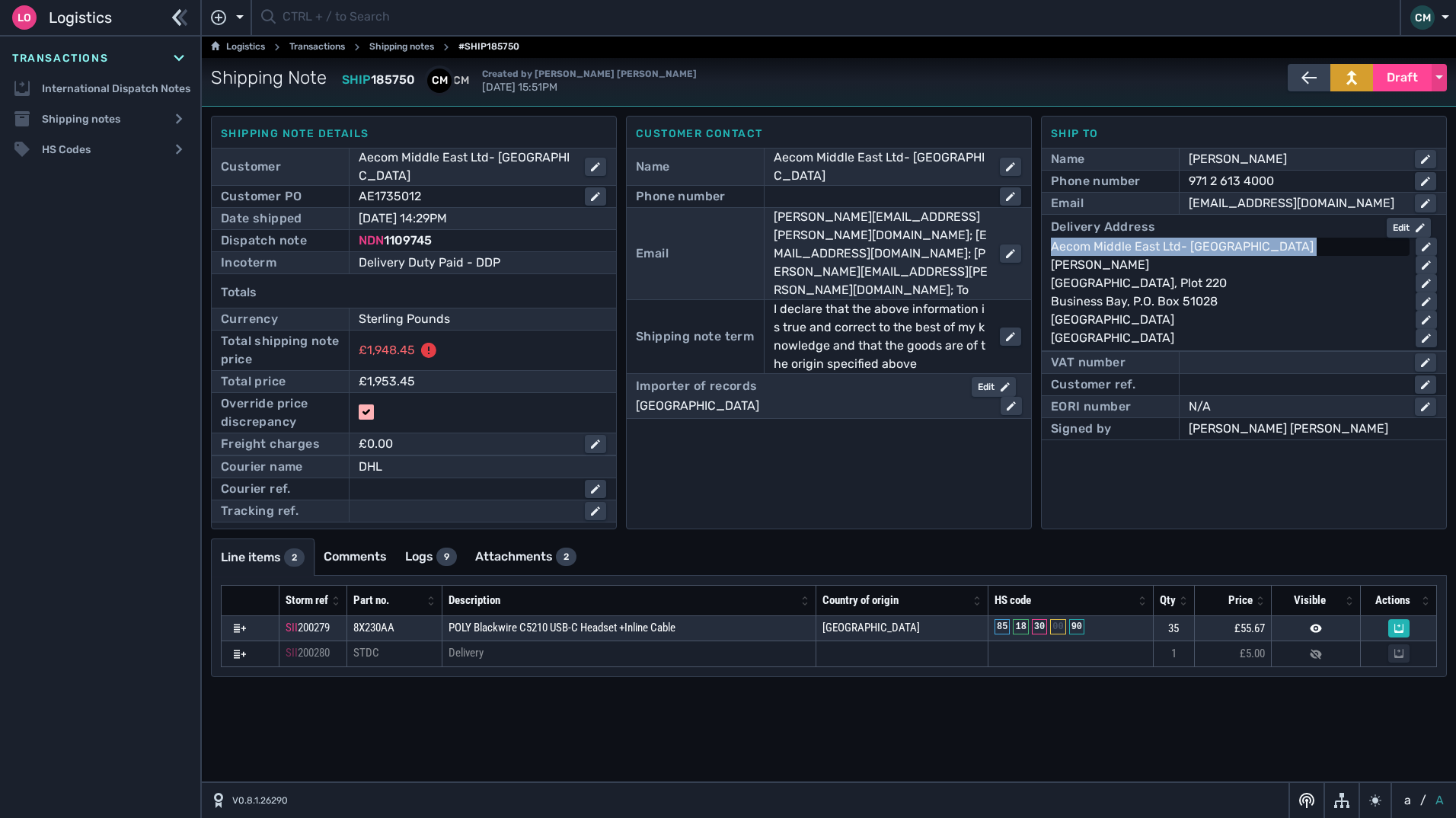
click at [1252, 245] on div "Aecom Middle East Ltd- [GEOGRAPHIC_DATA]" at bounding box center [1227, 247] width 352 height 18
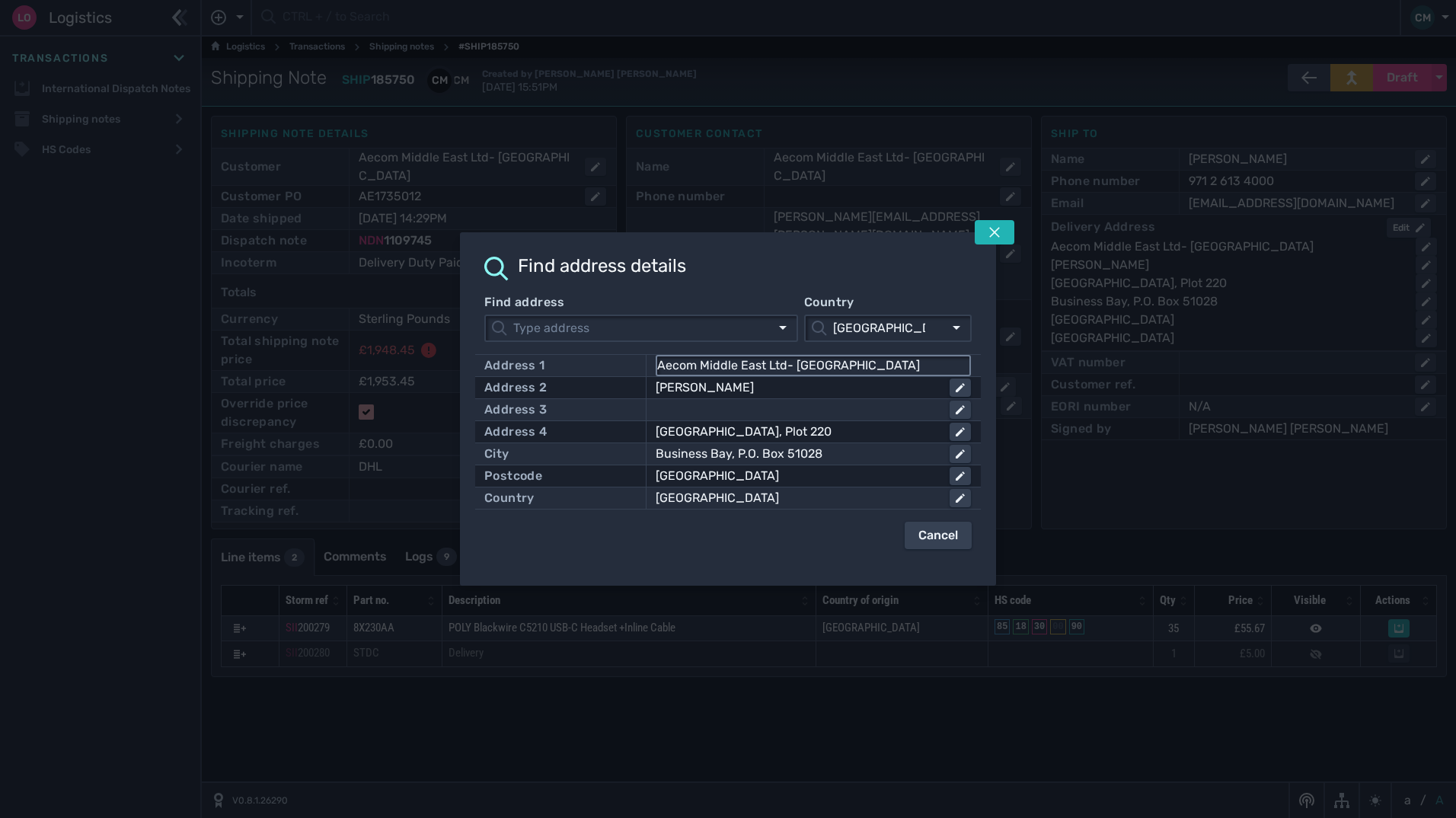
click at [865, 359] on input "Aecom Middle East Ltd- [GEOGRAPHIC_DATA]" at bounding box center [813, 365] width 312 height 18
click at [816, 430] on div "[GEOGRAPHIC_DATA], Plot 220" at bounding box center [796, 432] width 282 height 18
click at [816, 430] on input "[GEOGRAPHIC_DATA], Plot 220" at bounding box center [813, 432] width 312 height 18
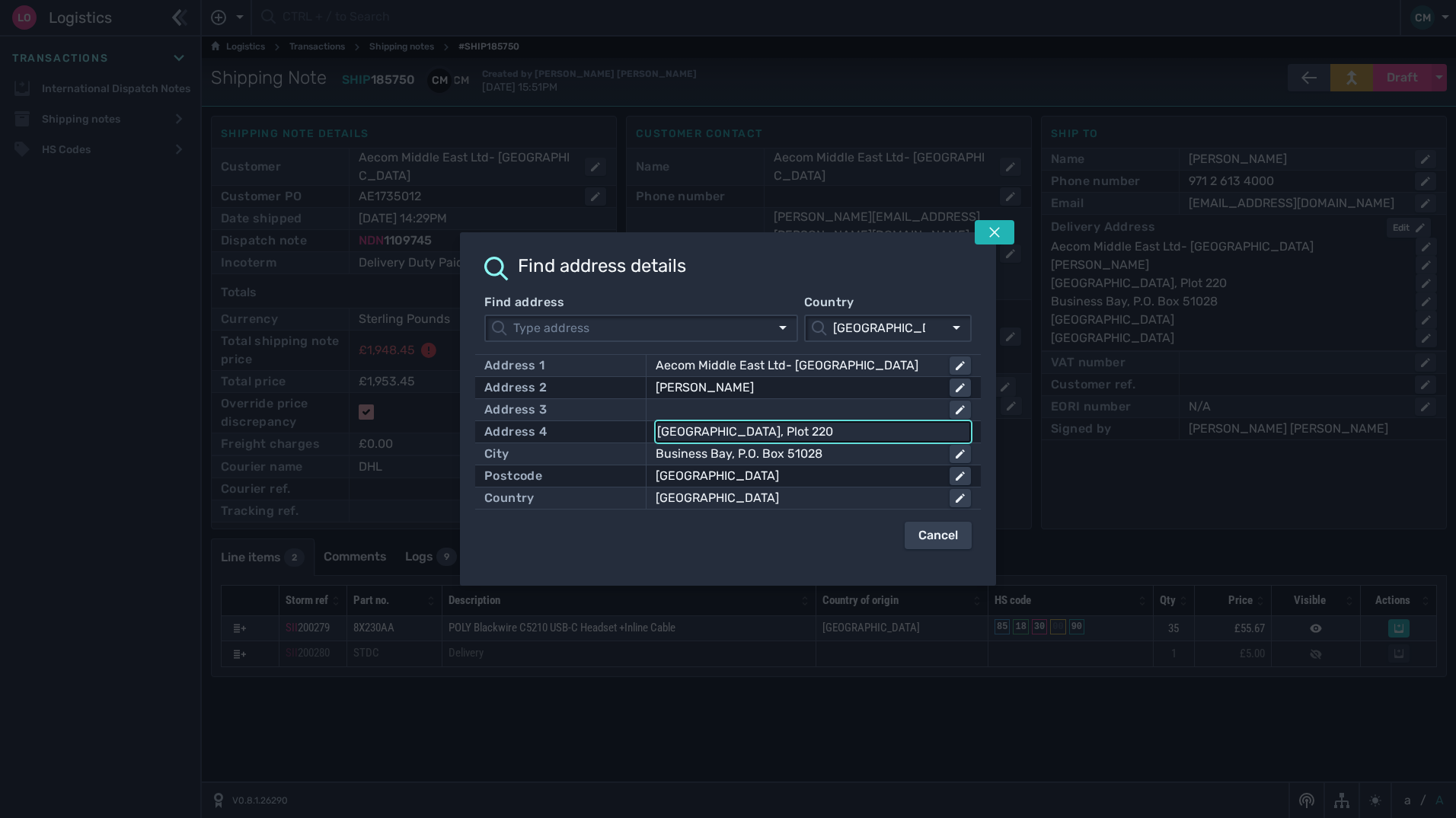
click at [816, 430] on input "[GEOGRAPHIC_DATA], Plot 220" at bounding box center [813, 432] width 312 height 18
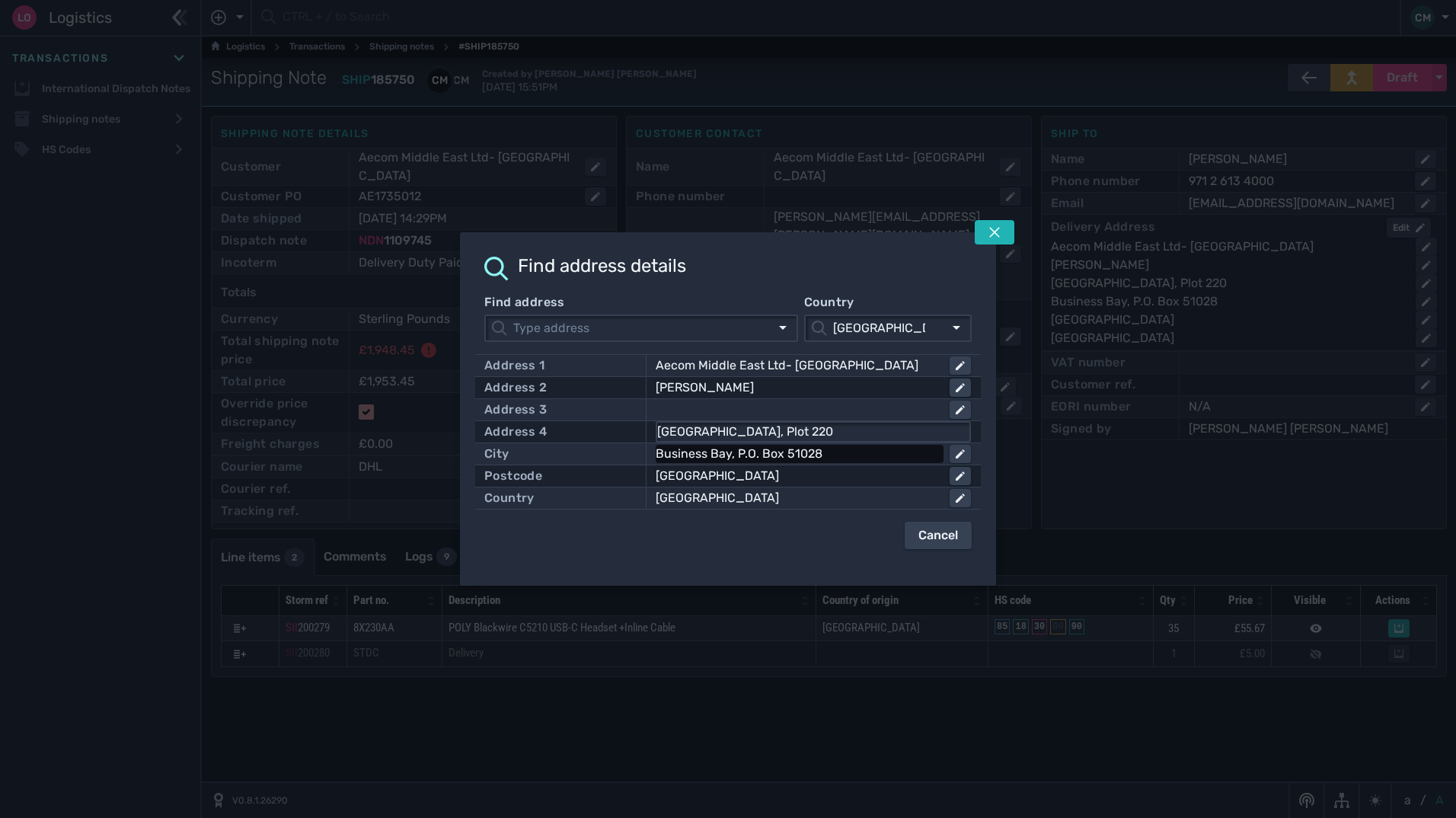
click at [845, 449] on div "Business Bay, P.O. Box 51028" at bounding box center [796, 454] width 282 height 18
click at [845, 449] on input "Business Bay, P.O. Box 51028" at bounding box center [813, 454] width 312 height 18
drag, startPoint x: 996, startPoint y: 229, endPoint x: 1085, endPoint y: 209, distance: 91.2
click at [997, 229] on icon at bounding box center [994, 232] width 12 height 12
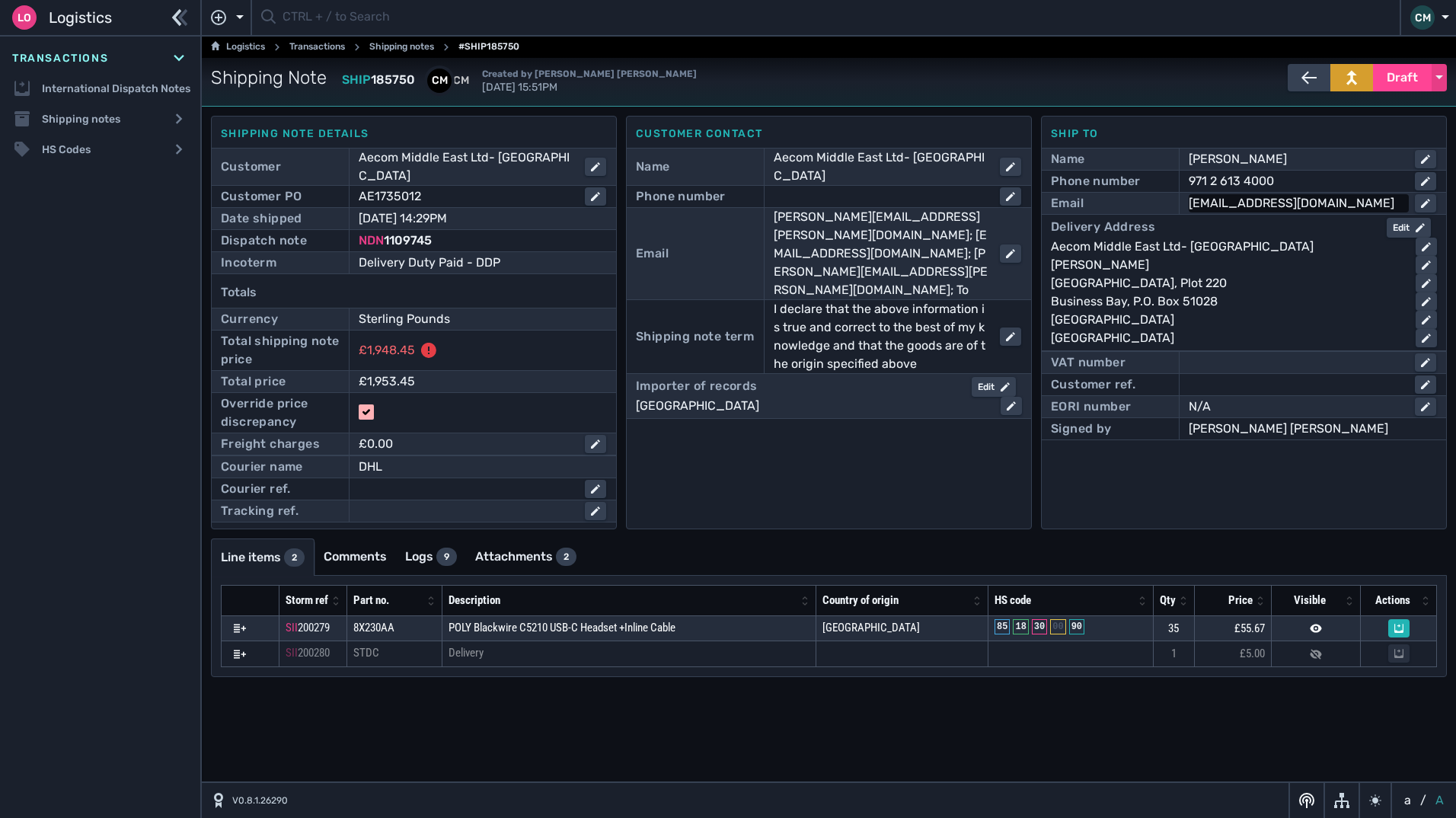
click at [1376, 198] on div "[EMAIL_ADDRESS][DOMAIN_NAME]" at bounding box center [1296, 203] width 214 height 18
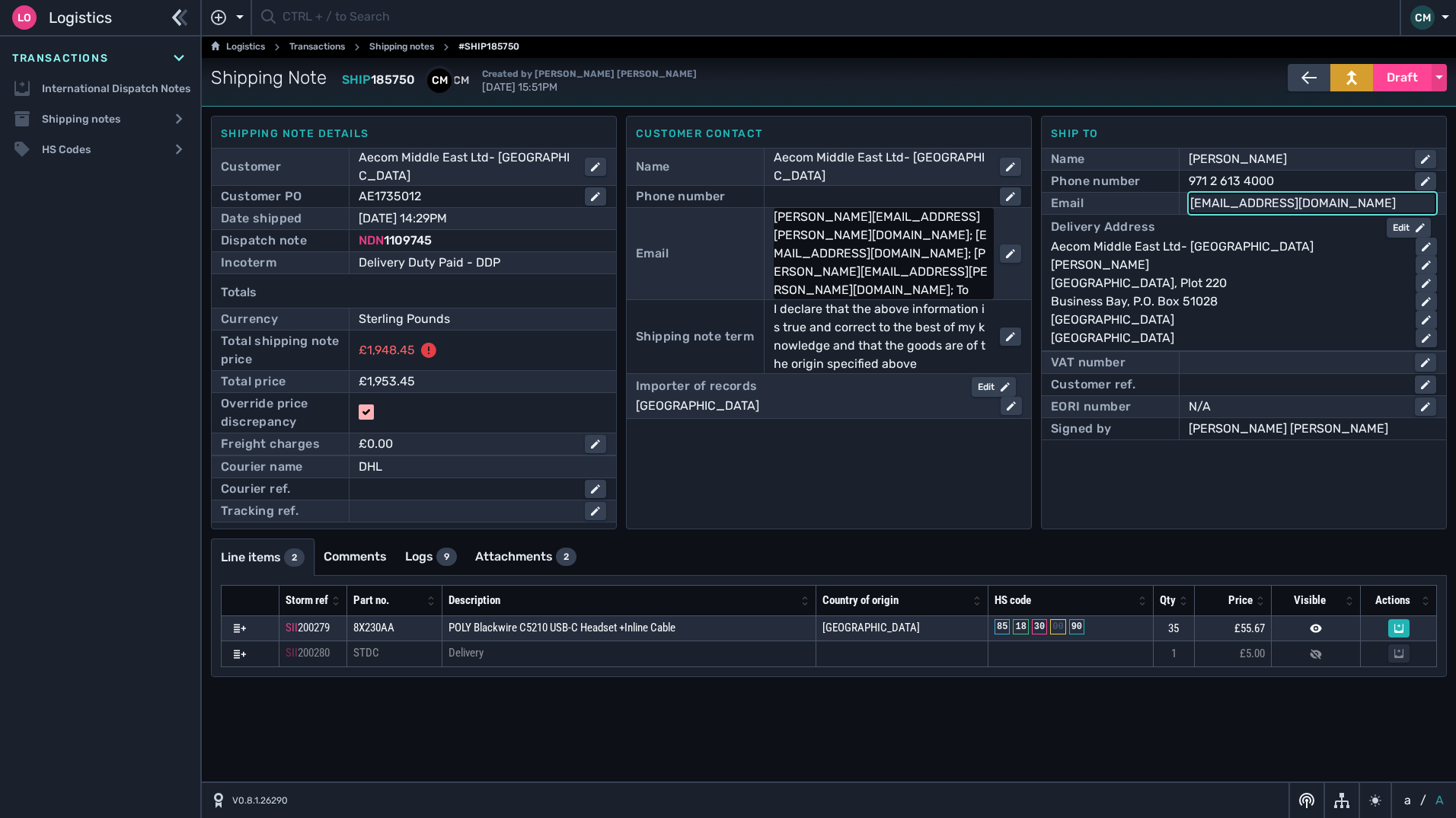
drag, startPoint x: 1376, startPoint y: 204, endPoint x: 865, endPoint y: 194, distance: 511.1
click at [874, 194] on div "Shipping note details Customer Aecom Middle East Ltd- [GEOGRAPHIC_DATA] Custome…" at bounding box center [829, 322] width 1236 height 414
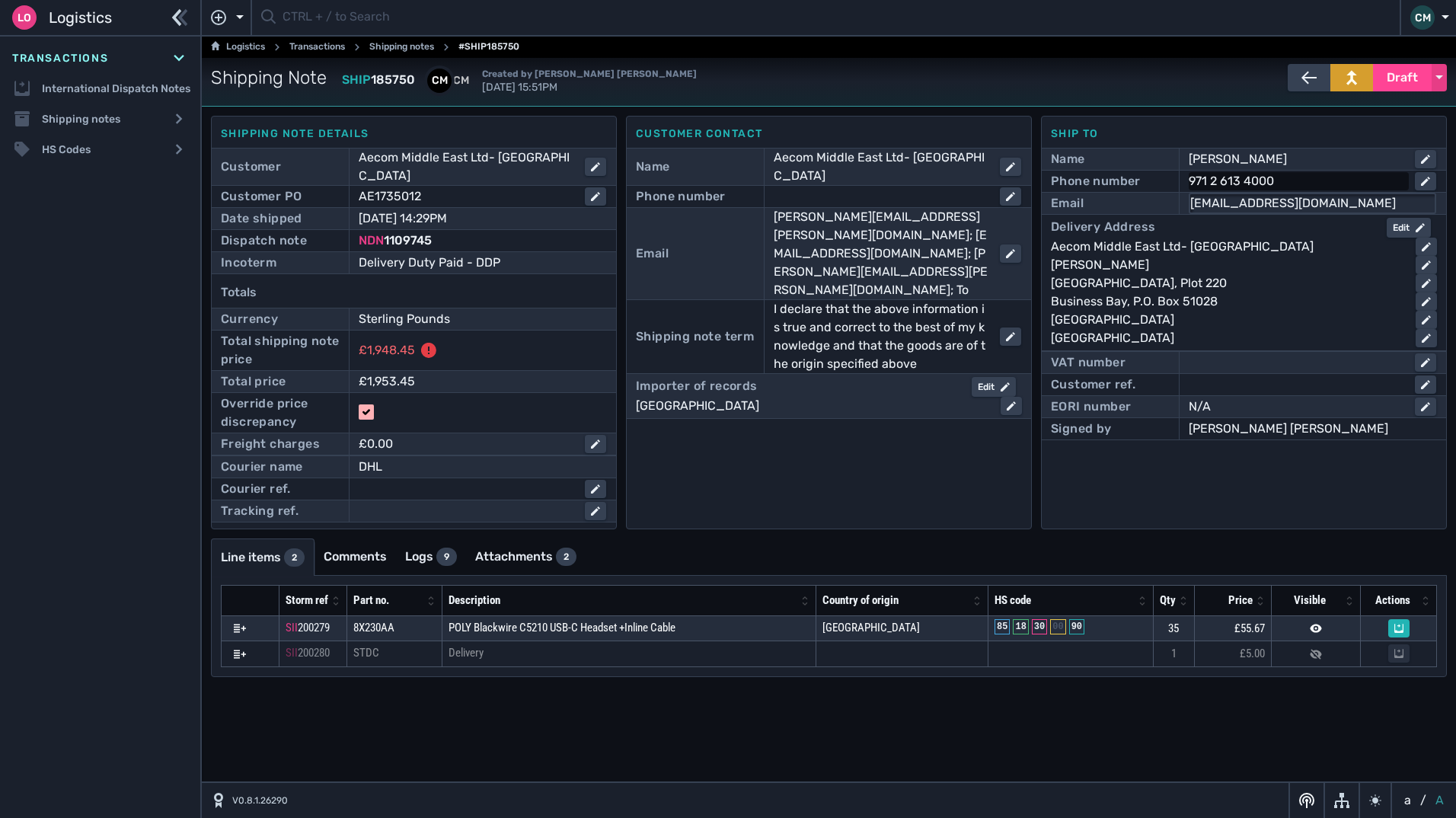
click at [1303, 177] on div "971 2 613 4000" at bounding box center [1296, 181] width 214 height 18
click at [1303, 177] on input "971 2 613 4000" at bounding box center [1313, 181] width 245 height 18
drag, startPoint x: 1303, startPoint y: 177, endPoint x: 1254, endPoint y: 178, distance: 49.0
click at [1254, 178] on input "971 2 613 4000" at bounding box center [1313, 181] width 245 height 18
click at [1290, 182] on input "971 2 613 4000" at bounding box center [1313, 181] width 245 height 18
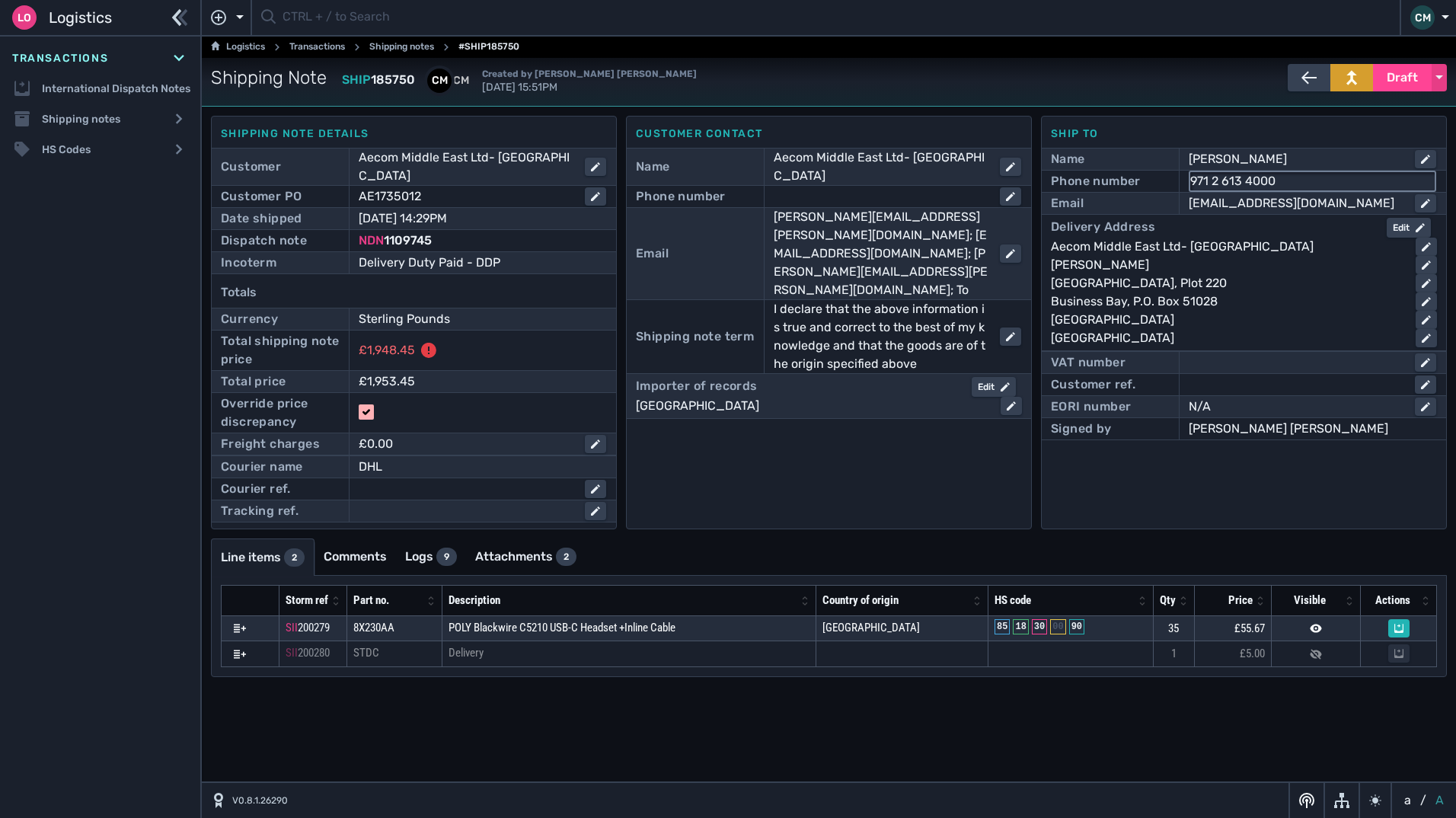
drag, startPoint x: 1290, startPoint y: 182, endPoint x: 1223, endPoint y: 186, distance: 67.1
click at [1223, 186] on input "971 2 613 4000" at bounding box center [1313, 181] width 245 height 18
drag, startPoint x: 1394, startPoint y: 77, endPoint x: 1324, endPoint y: 195, distance: 137.2
click at [1394, 77] on span "Draft" at bounding box center [1401, 78] width 31 height 18
click at [1346, 102] on div "Dispatched" at bounding box center [1373, 109] width 144 height 31
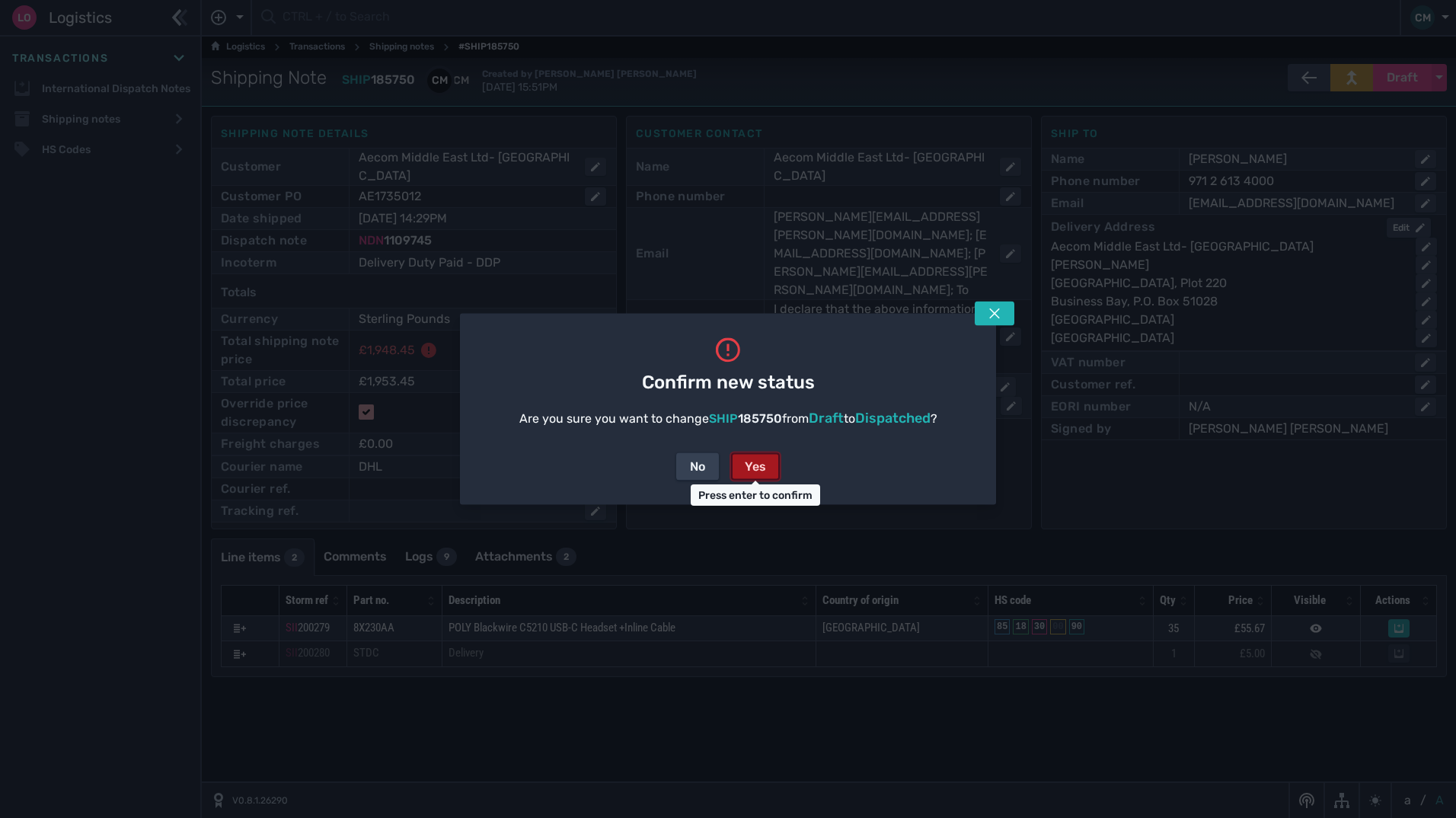
click at [756, 467] on div "Yes" at bounding box center [754, 467] width 21 height 18
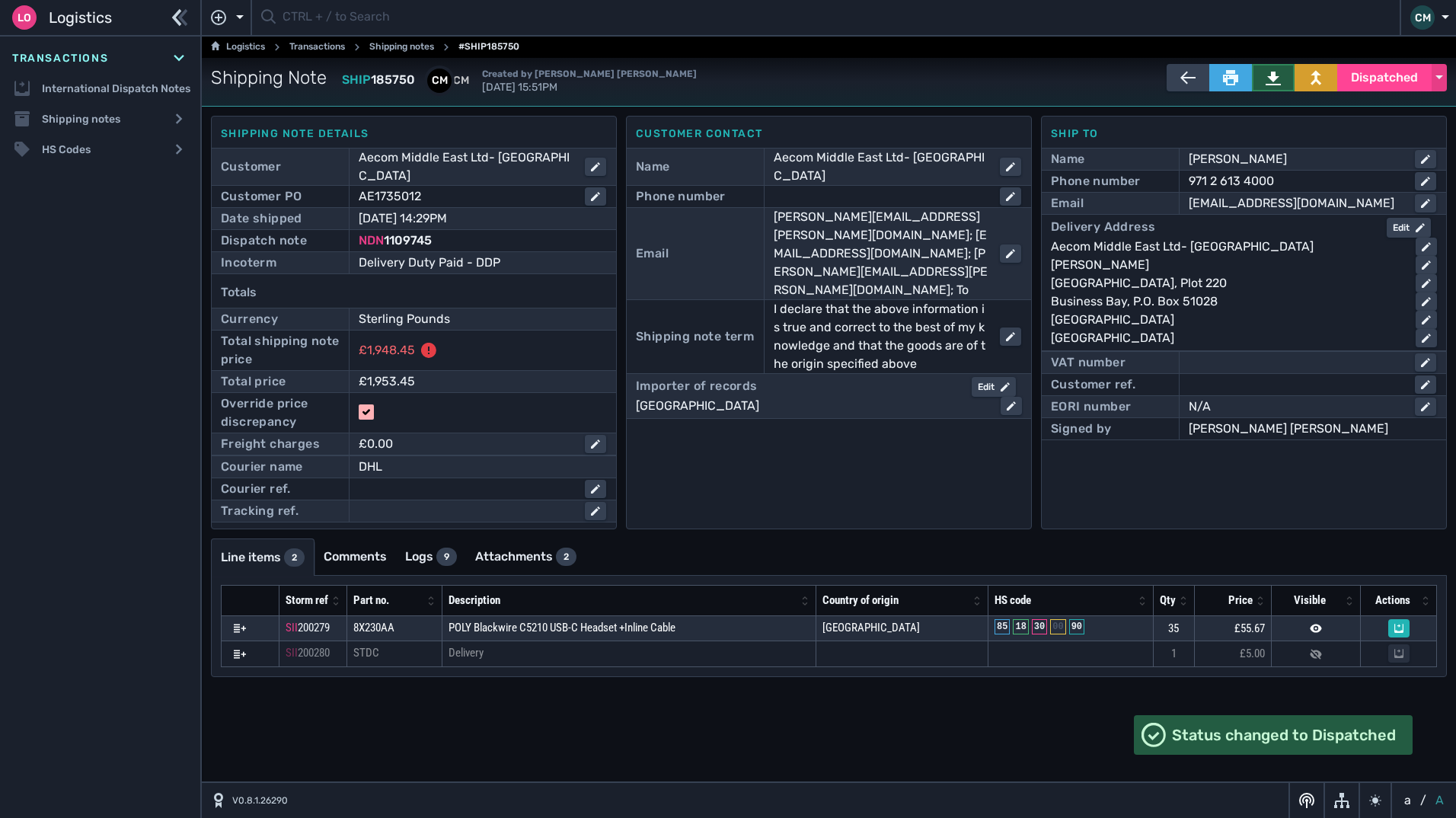
click at [1266, 75] on icon at bounding box center [1273, 77] width 15 height 15
click at [410, 233] on span "1109745" at bounding box center [408, 240] width 48 height 15
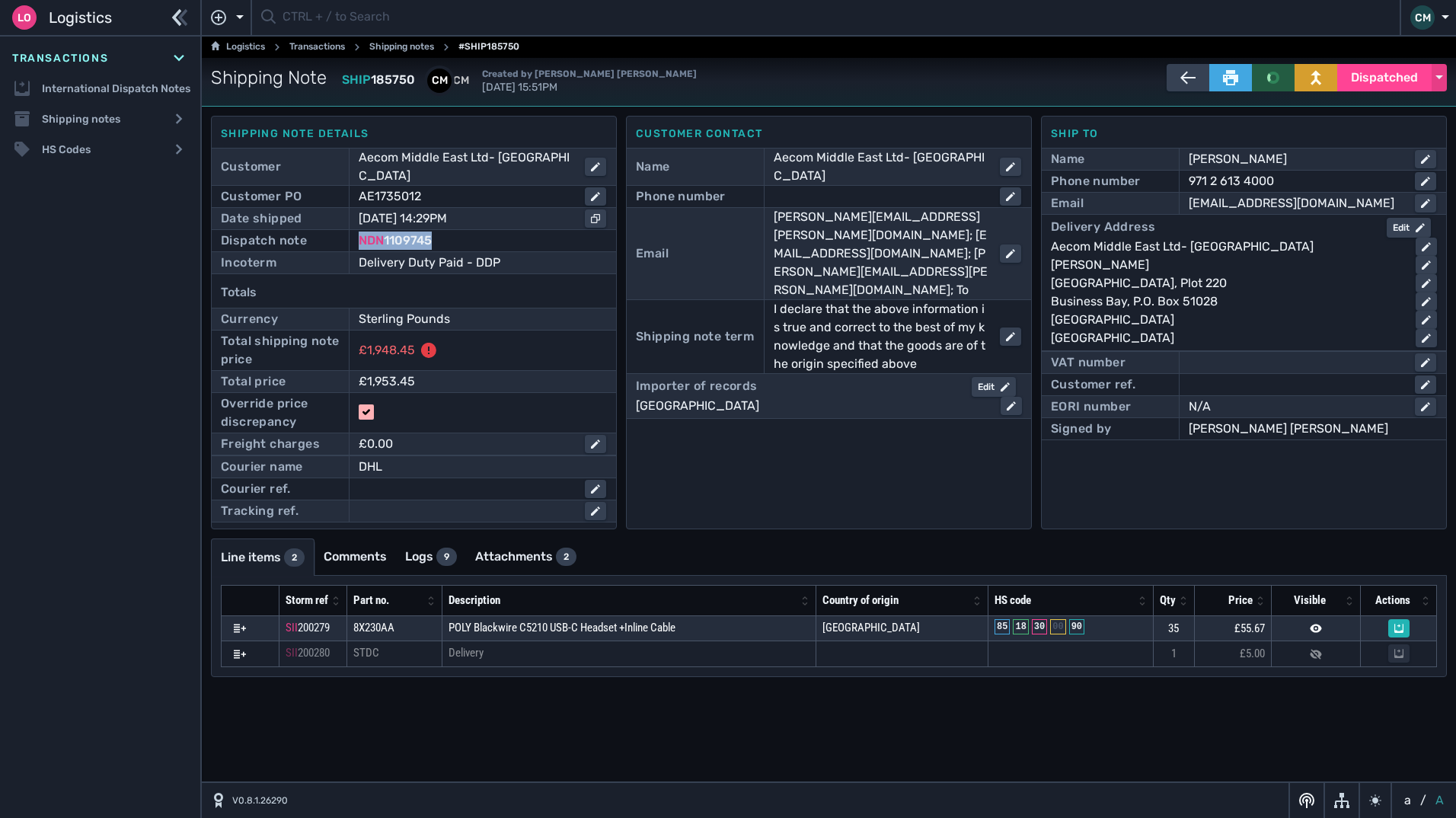
copy span "NDN 1109745"
